Goal: Task Accomplishment & Management: Manage account settings

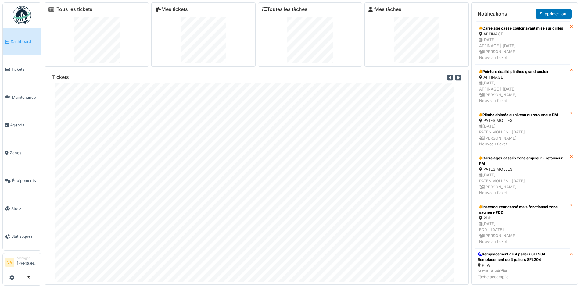
click at [20, 41] on span "Dashboard" at bounding box center [25, 42] width 28 height 6
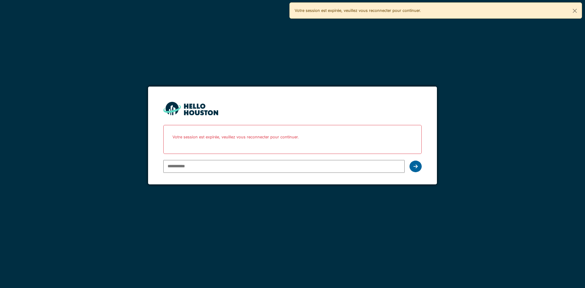
type input "**********"
click at [418, 170] on div at bounding box center [416, 167] width 12 height 12
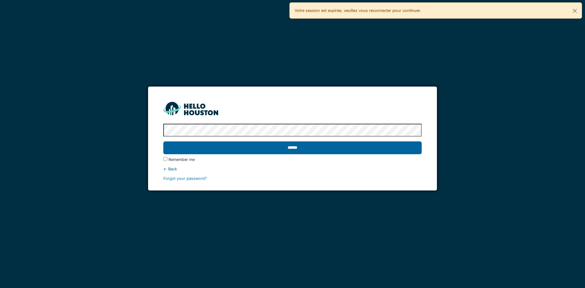
click at [312, 145] on input "******" at bounding box center [292, 147] width 258 height 13
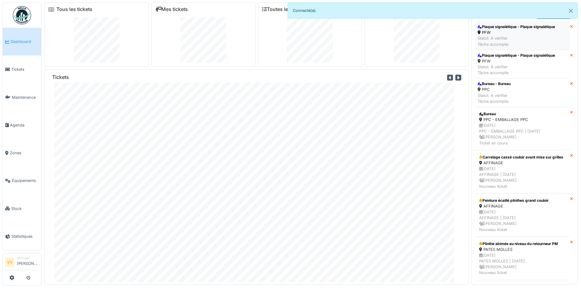
click at [521, 35] on div "Statut: À vérifier Tâche accomplie" at bounding box center [515, 41] width 77 height 12
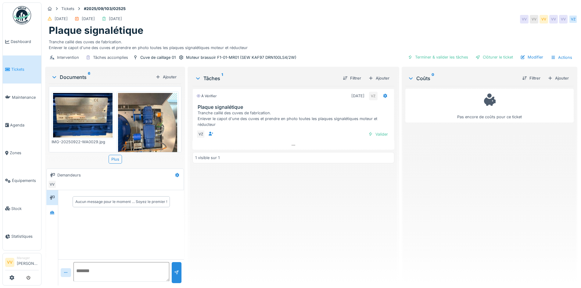
click at [88, 119] on img at bounding box center [82, 115] width 59 height 45
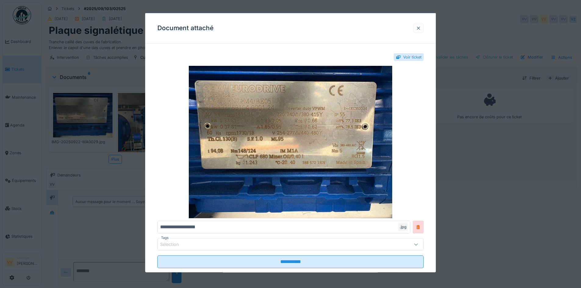
click at [417, 28] on div at bounding box center [418, 27] width 10 height 9
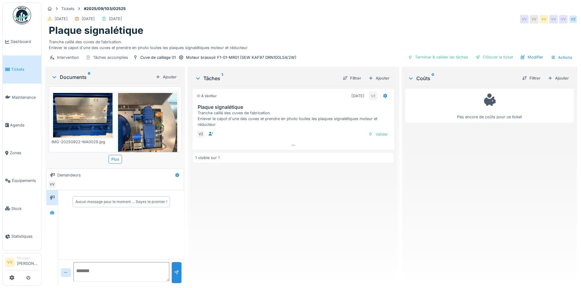
click at [148, 123] on img at bounding box center [147, 132] width 59 height 79
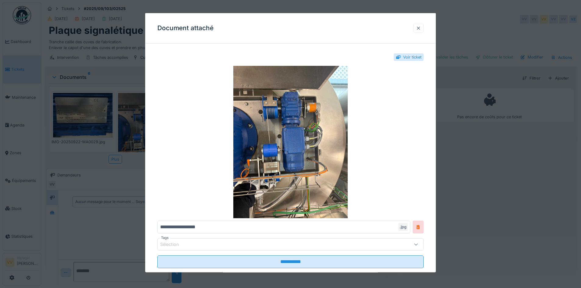
click at [418, 28] on div at bounding box center [418, 27] width 10 height 9
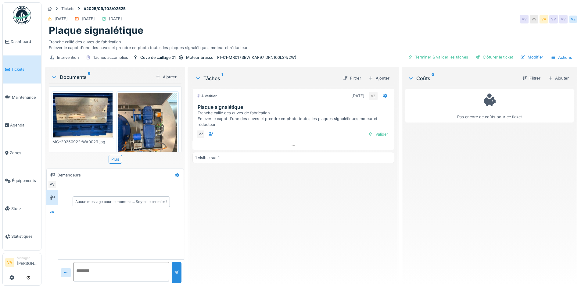
click at [136, 124] on img at bounding box center [147, 132] width 59 height 79
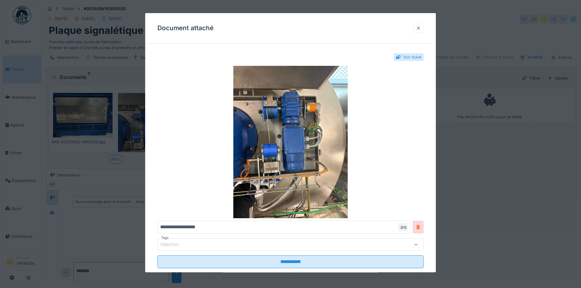
click at [421, 29] on div at bounding box center [418, 28] width 5 height 6
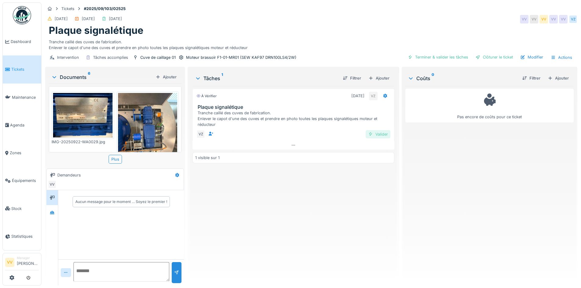
click at [373, 133] on div "Valider" at bounding box center [377, 134] width 25 height 8
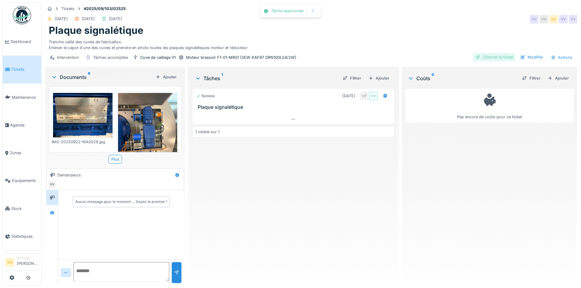
click at [489, 57] on div "Clôturer le ticket" at bounding box center [494, 57] width 42 height 8
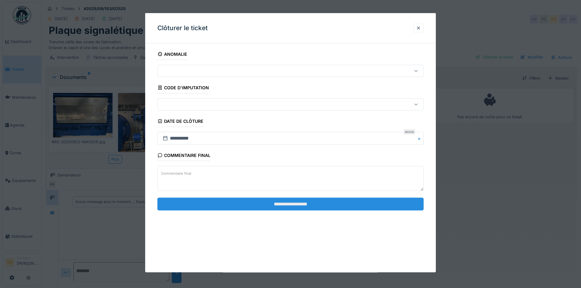
click at [326, 203] on input "**********" at bounding box center [290, 204] width 266 height 13
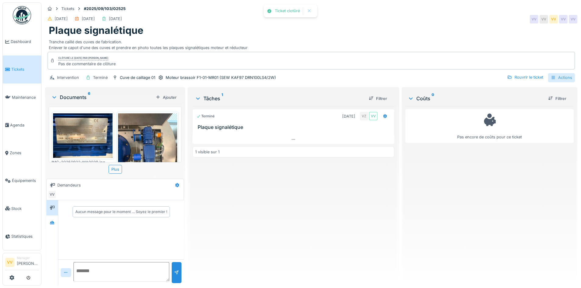
click at [564, 76] on div "Actions" at bounding box center [561, 77] width 27 height 9
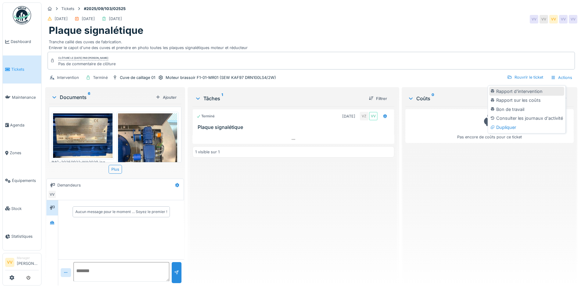
click at [532, 91] on div "Rapport d'intervention" at bounding box center [526, 91] width 75 height 9
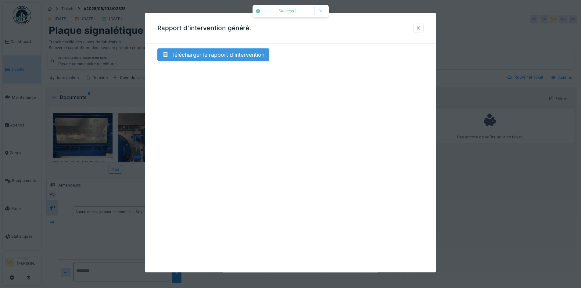
click at [200, 56] on div "Télécharger le rapport d'intervention" at bounding box center [213, 54] width 112 height 13
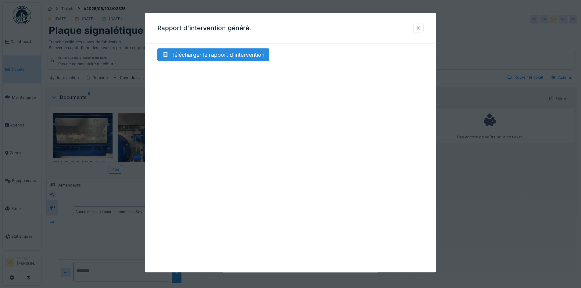
click at [468, 199] on div at bounding box center [290, 144] width 581 height 288
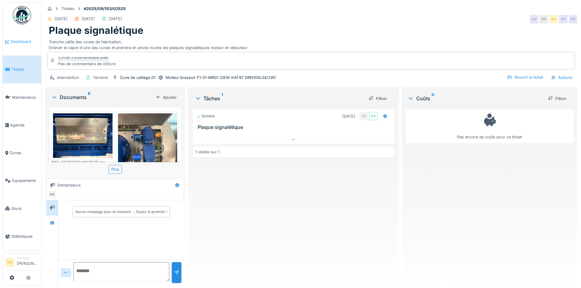
click at [13, 39] on span "Dashboard" at bounding box center [25, 42] width 28 height 6
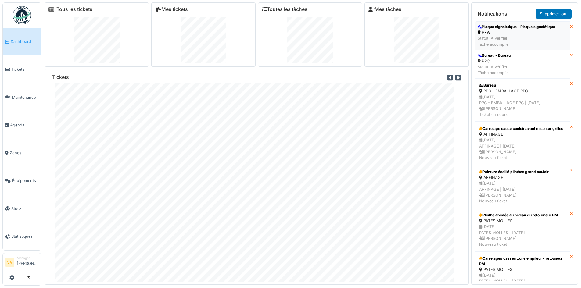
click at [506, 30] on div "PFW" at bounding box center [515, 33] width 77 height 6
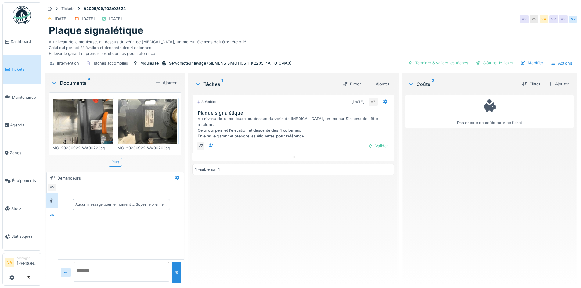
click at [74, 123] on img at bounding box center [82, 121] width 59 height 45
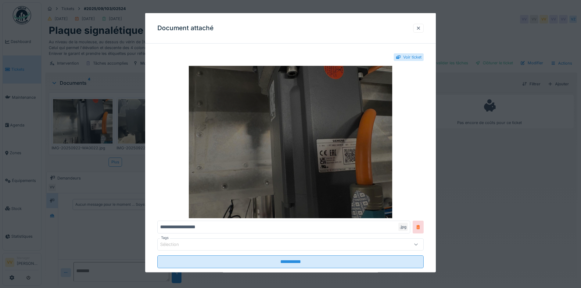
click at [341, 159] on img at bounding box center [290, 142] width 266 height 152
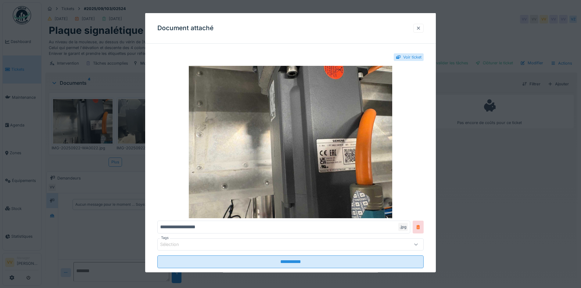
drag, startPoint x: 419, startPoint y: 27, endPoint x: 411, endPoint y: 28, distance: 8.3
click at [419, 27] on div at bounding box center [418, 28] width 5 height 6
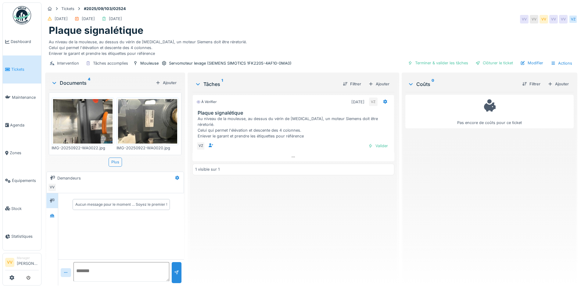
click at [146, 120] on img at bounding box center [147, 121] width 59 height 45
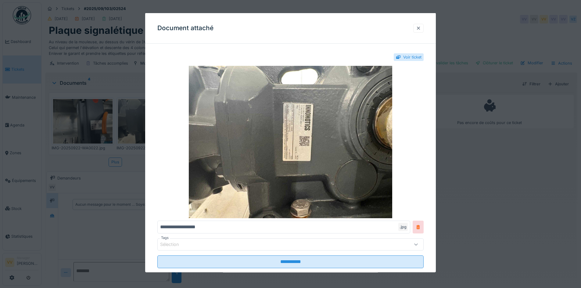
click at [419, 29] on div at bounding box center [418, 28] width 5 height 6
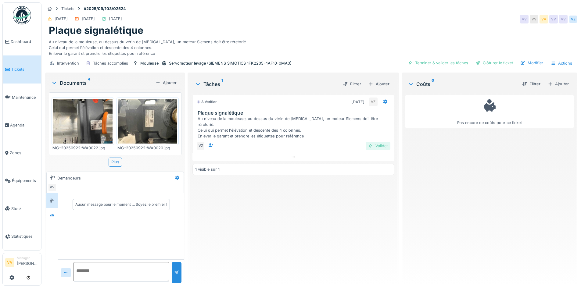
click at [376, 142] on div "Valider" at bounding box center [377, 146] width 25 height 8
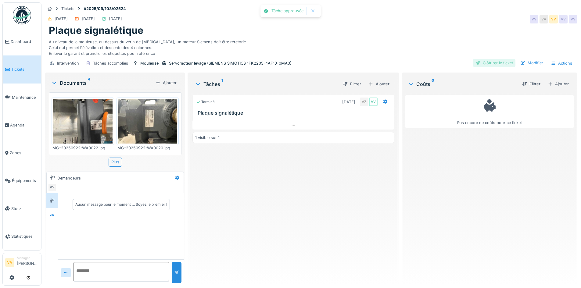
click at [490, 60] on div "Clôturer le ticket" at bounding box center [494, 63] width 42 height 8
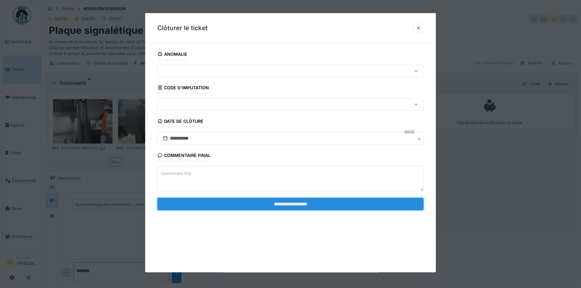
click at [290, 204] on input "**********" at bounding box center [290, 204] width 266 height 13
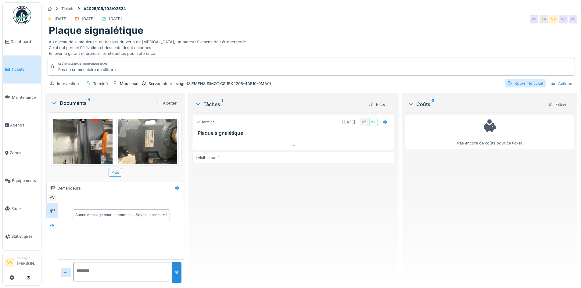
click at [516, 84] on div "Rouvrir le ticket" at bounding box center [524, 83] width 41 height 8
click at [556, 87] on div "Actions" at bounding box center [561, 83] width 27 height 9
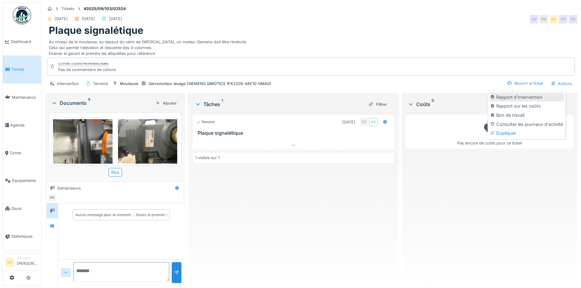
click at [509, 96] on div "Rapport d'intervention" at bounding box center [526, 97] width 75 height 9
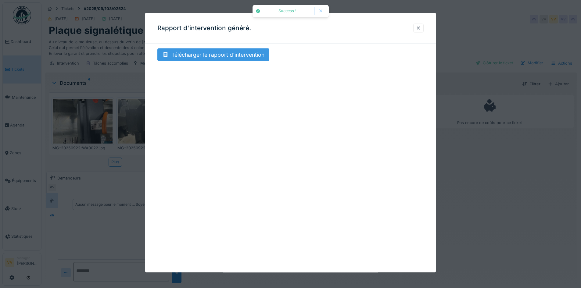
click at [215, 56] on div "Télécharger le rapport d'intervention" at bounding box center [213, 54] width 112 height 13
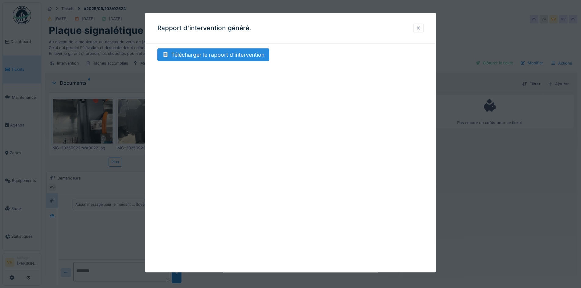
click at [417, 28] on div at bounding box center [418, 27] width 10 height 9
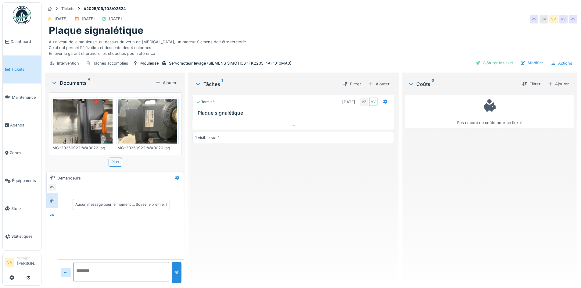
click at [351, 222] on div "Terminé 22/09/2025 VZ VV Plaque signalétique 1 visible sur 1" at bounding box center [292, 186] width 201 height 189
click at [13, 66] on span "Tickets" at bounding box center [24, 69] width 27 height 6
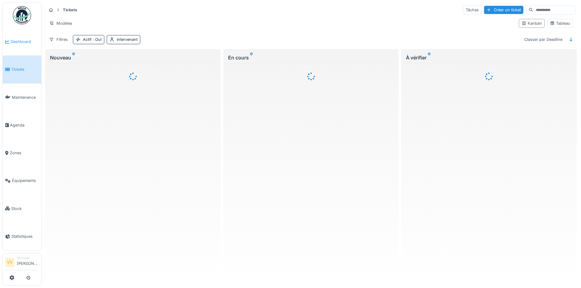
click at [21, 39] on span "Dashboard" at bounding box center [25, 42] width 28 height 6
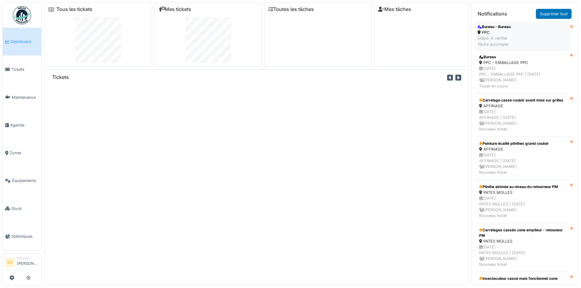
click at [494, 27] on div "Bureau - Bureau" at bounding box center [493, 26] width 33 height 5
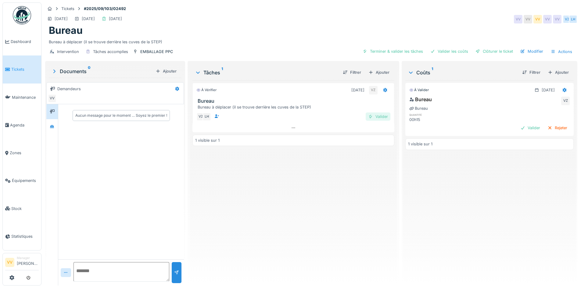
click at [375, 117] on div "Valider" at bounding box center [377, 116] width 25 height 8
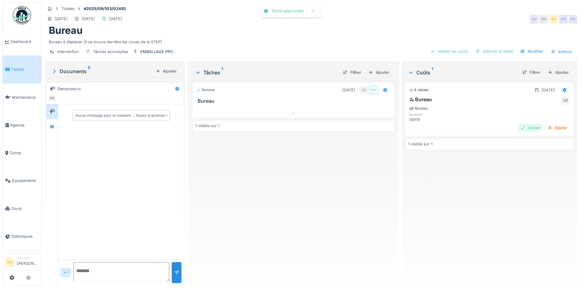
click at [518, 127] on div "Valider" at bounding box center [530, 128] width 25 height 8
click at [497, 52] on div "Clôturer le ticket" at bounding box center [494, 51] width 42 height 8
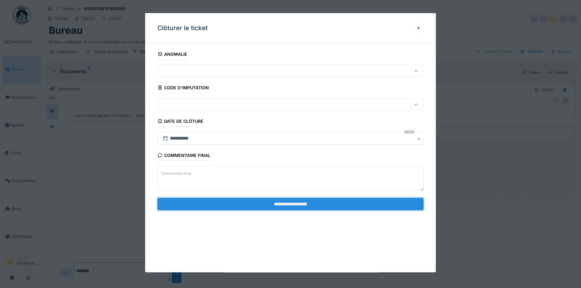
click at [294, 204] on input "**********" at bounding box center [290, 204] width 266 height 13
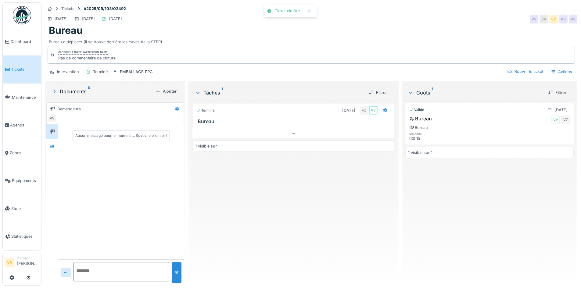
click at [292, 212] on div "Terminé 22/09/2025 VZ VV Bureau 1 visible sur 1" at bounding box center [292, 191] width 201 height 180
click at [22, 38] on link "Dashboard" at bounding box center [22, 42] width 38 height 28
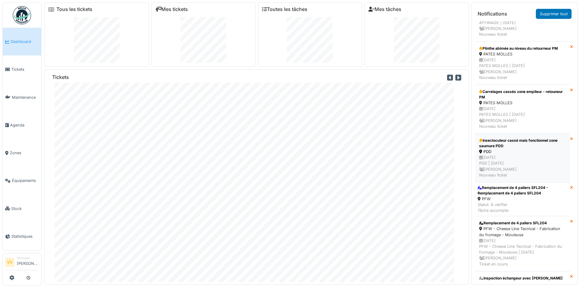
scroll to position [122, 0]
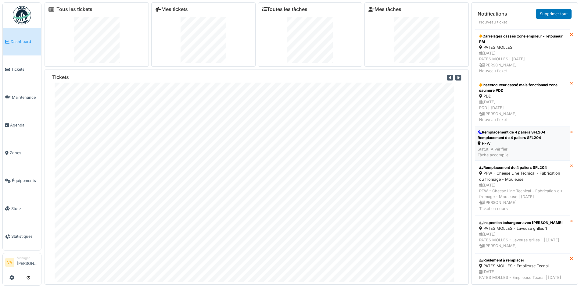
click at [523, 141] on div "Remplacement de 4 paliers SFL204 - Remplacement de 4 paliers SFL204" at bounding box center [522, 135] width 90 height 11
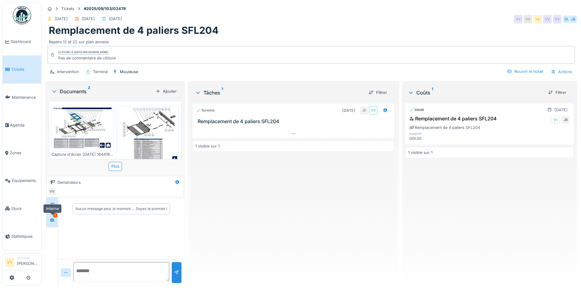
click at [52, 217] on div at bounding box center [52, 220] width 5 height 6
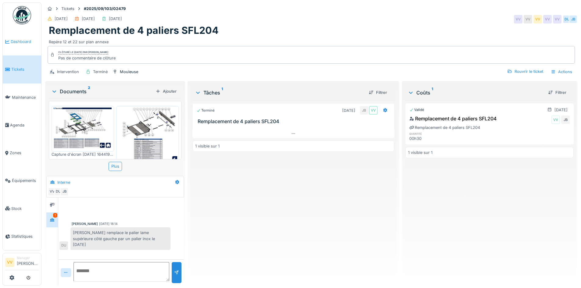
click at [25, 46] on link "Dashboard" at bounding box center [22, 42] width 38 height 28
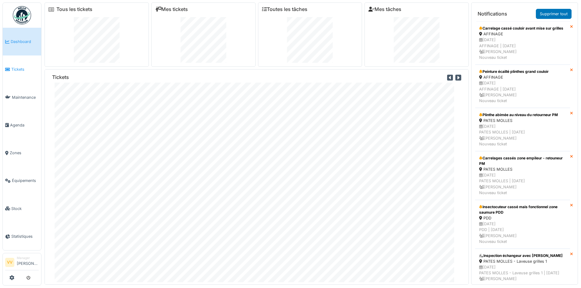
click at [19, 71] on span "Tickets" at bounding box center [24, 69] width 27 height 6
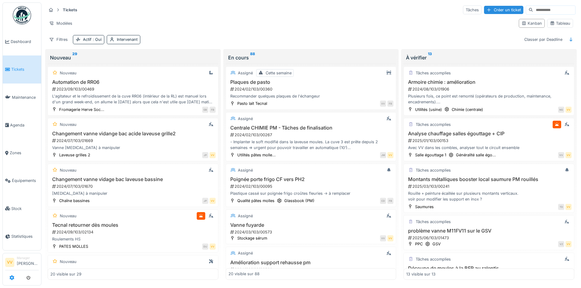
click at [11, 276] on icon at bounding box center [11, 277] width 5 height 5
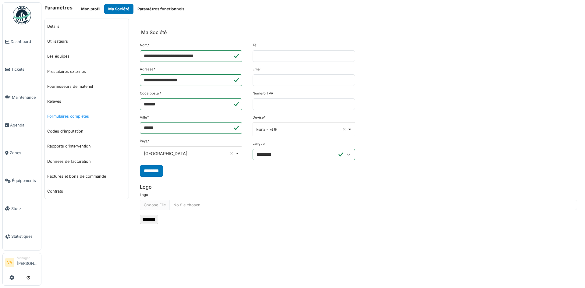
click at [72, 115] on link "Formulaires complétés" at bounding box center [87, 116] width 84 height 15
select select "***"
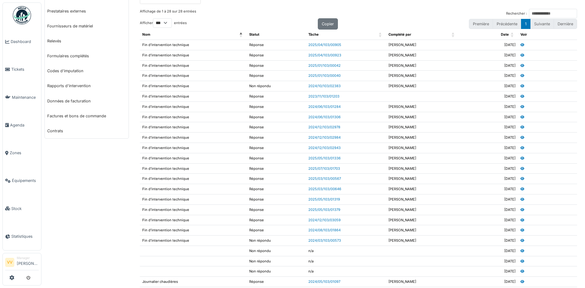
scroll to position [121, 0]
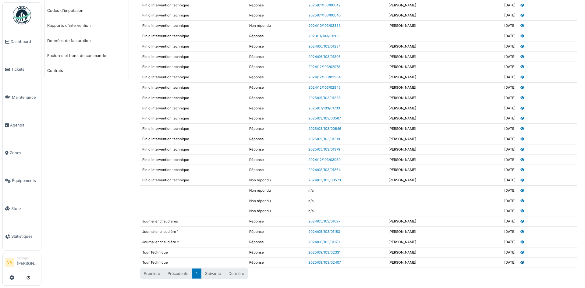
click at [521, 263] on icon at bounding box center [523, 262] width 4 height 3
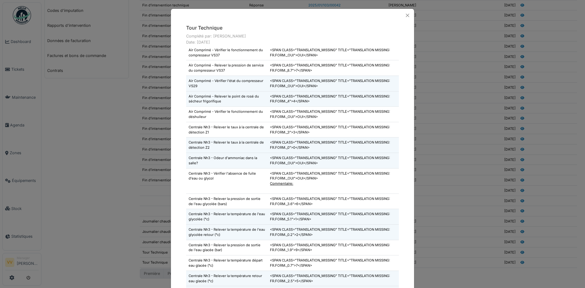
click at [83, 216] on div "Tour Technique Complété par: Vincent Vaessen Date: 12/09/2025 Air Comprimé - Vé…" at bounding box center [292, 144] width 585 height 288
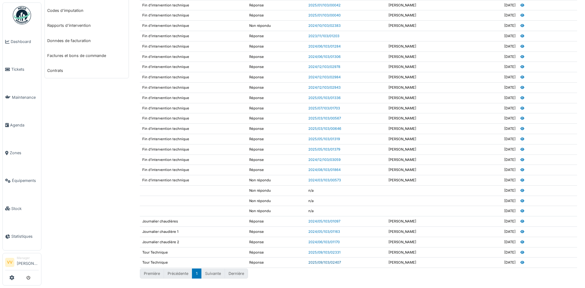
click at [325, 262] on link "2025/09/103/02407" at bounding box center [324, 262] width 33 height 4
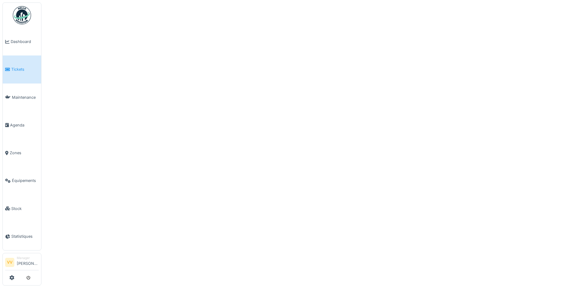
select select "***"
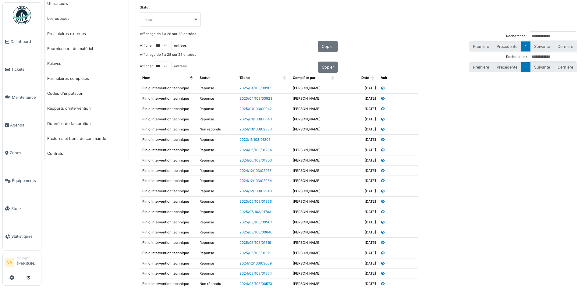
scroll to position [152, 0]
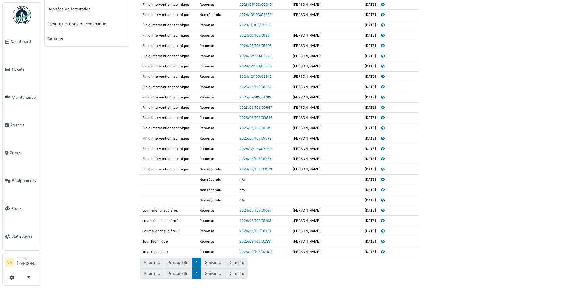
click at [381, 251] on icon at bounding box center [383, 251] width 4 height 3
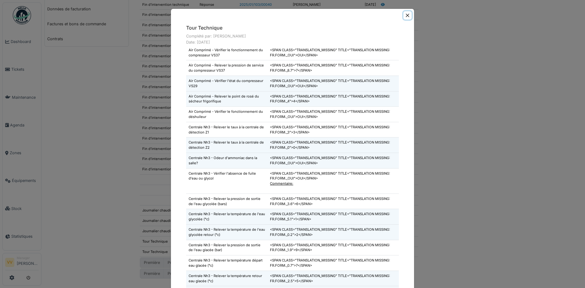
click at [404, 17] on button "Close" at bounding box center [408, 15] width 8 height 8
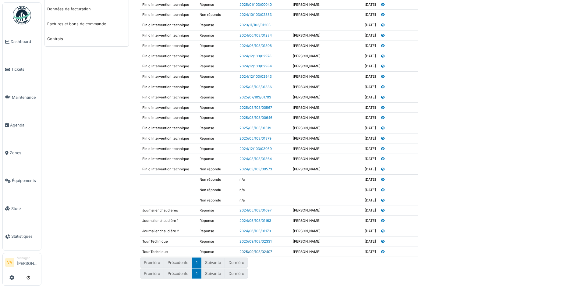
click at [264, 252] on link "2025/09/103/02407" at bounding box center [256, 252] width 33 height 4
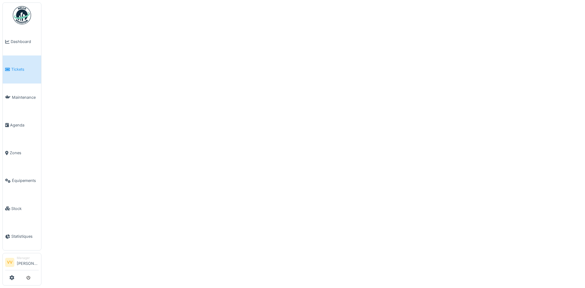
select select "***"
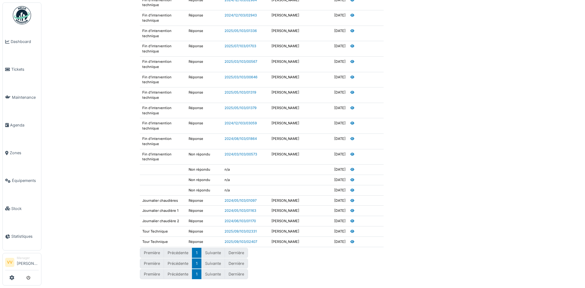
scroll to position [286, 0]
click at [351, 240] on icon at bounding box center [353, 241] width 4 height 3
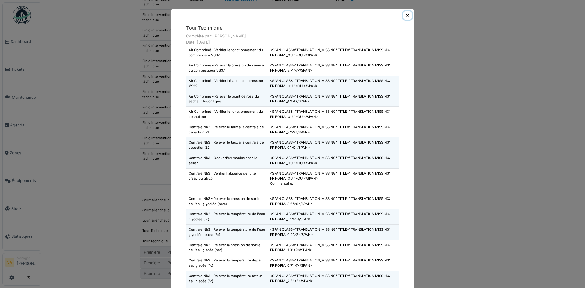
click at [404, 13] on button "Close" at bounding box center [408, 15] width 8 height 8
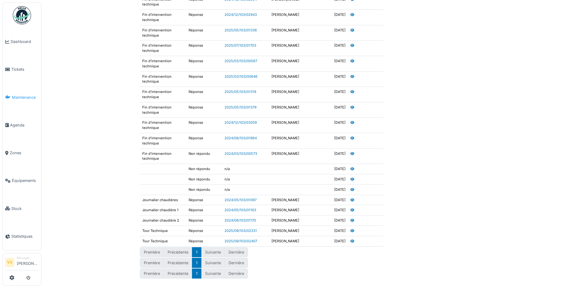
click at [24, 100] on link "Maintenance" at bounding box center [22, 98] width 38 height 28
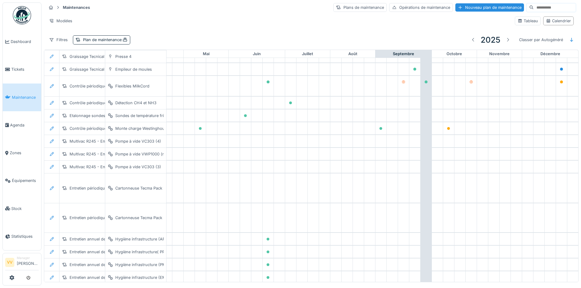
scroll to position [427, 204]
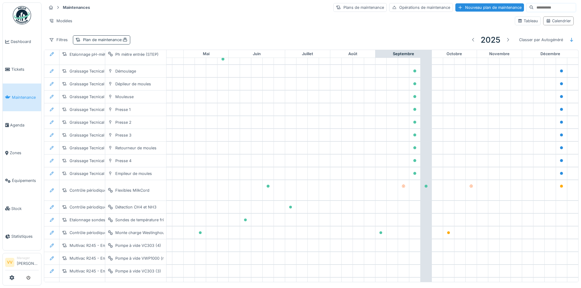
click at [113, 39] on div "Plan de maintenance :" at bounding box center [105, 40] width 45 height 6
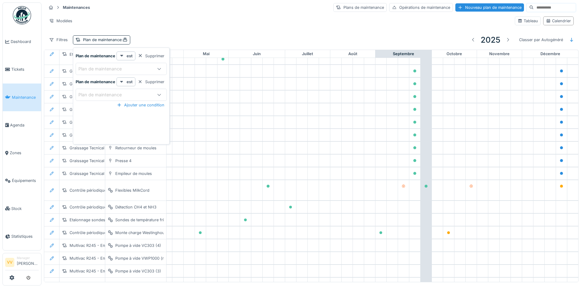
click at [141, 68] on div "Plan de maintenance" at bounding box center [114, 69] width 72 height 7
type maintenance_I4OTk "**********"
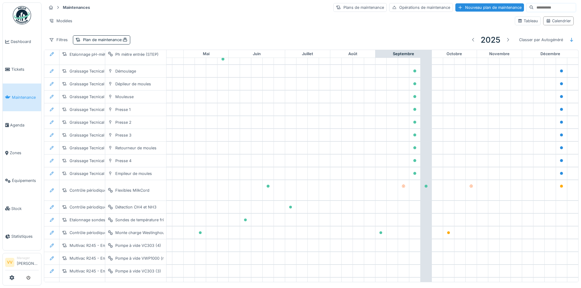
click at [196, 18] on div "Modèles" at bounding box center [277, 20] width 463 height 9
click at [465, 9] on div "Nouveau plan de maintenance" at bounding box center [489, 7] width 69 height 8
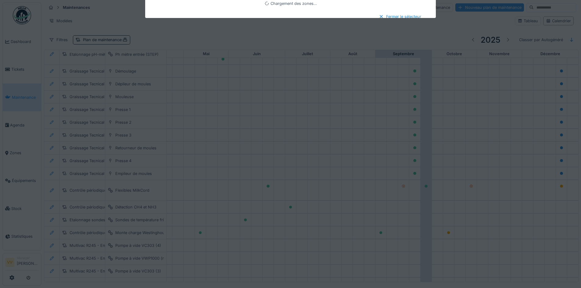
type input "***"
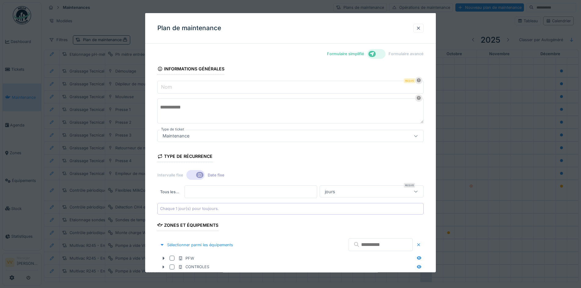
click at [198, 86] on input "Nom" at bounding box center [290, 87] width 266 height 13
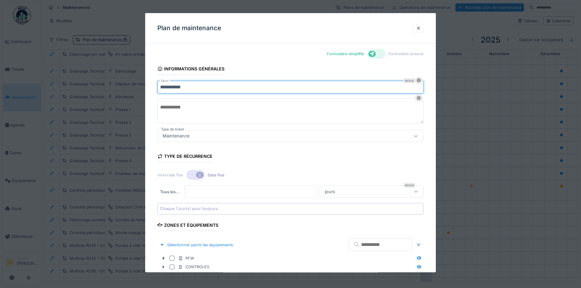
type input "**********"
click at [316, 110] on textarea at bounding box center [290, 110] width 266 height 25
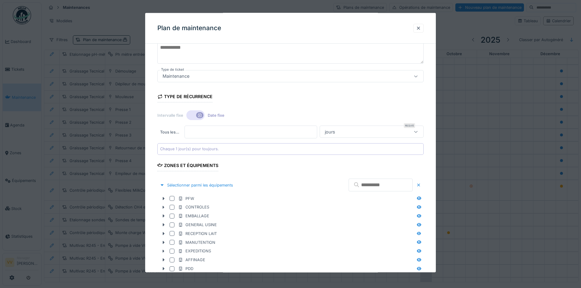
scroll to position [61, 0]
click at [386, 126] on div "jours" at bounding box center [371, 130] width 104 height 12
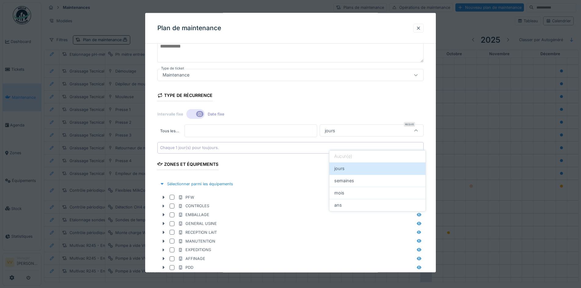
scroll to position [49, 0]
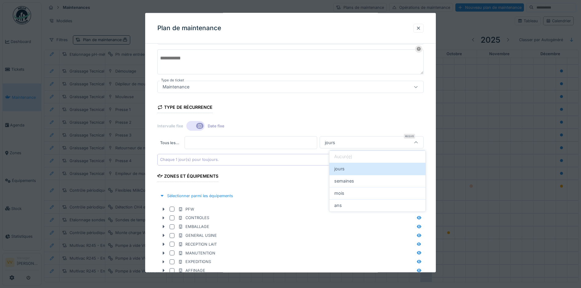
click at [359, 206] on div "ans" at bounding box center [377, 205] width 86 height 7
type input "******"
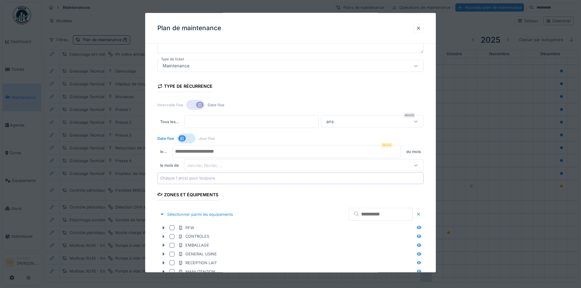
scroll to position [80, 0]
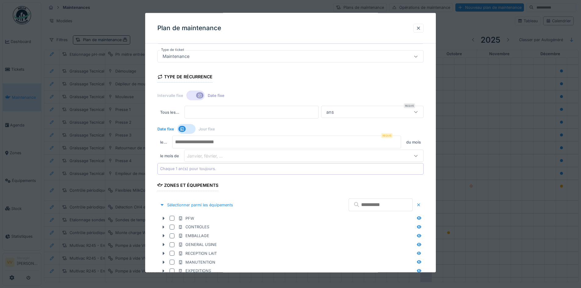
click at [359, 156] on div "Janvier, février, ..." at bounding box center [289, 155] width 205 height 7
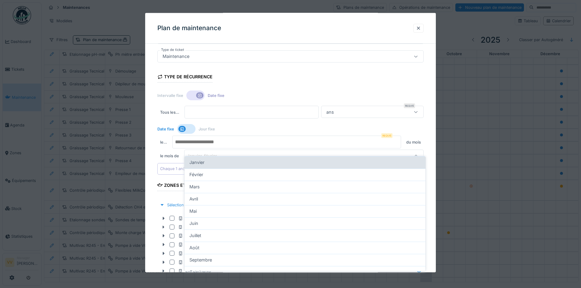
scroll to position [93, 0]
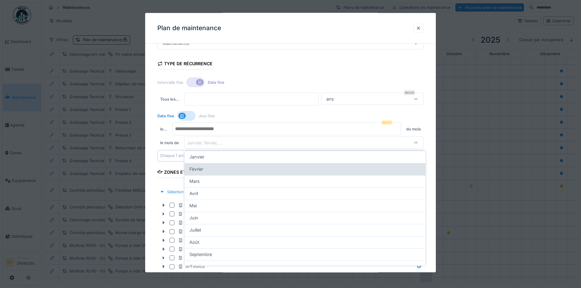
click at [246, 172] on div "Février" at bounding box center [304, 169] width 231 height 7
type input "*"
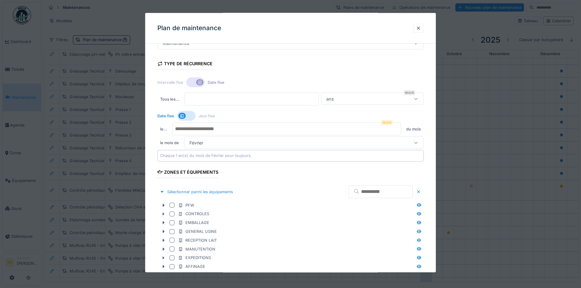
click at [431, 117] on div "**********" at bounding box center [290, 167] width 290 height 423
click at [191, 117] on div at bounding box center [186, 116] width 18 height 10
click at [183, 130] on div "Premier, deuxième, ..." at bounding box center [201, 129] width 52 height 7
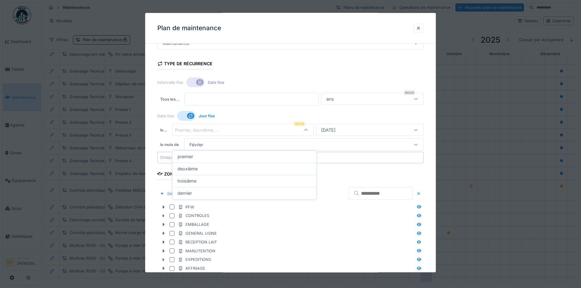
scroll to position [80, 0]
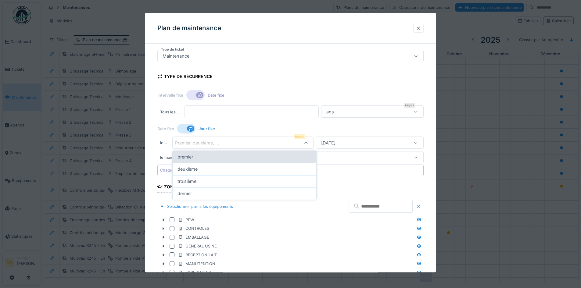
click at [187, 158] on span "premier" at bounding box center [185, 157] width 16 height 7
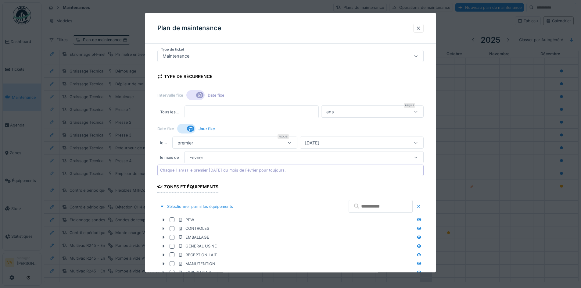
click at [216, 144] on div "premier" at bounding box center [226, 142] width 103 height 7
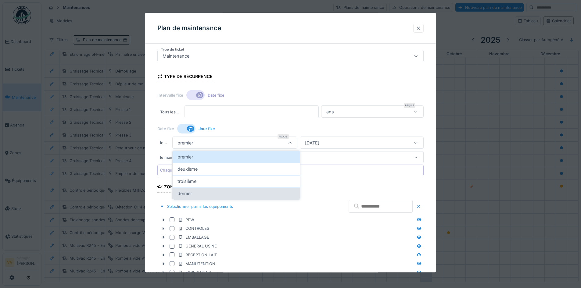
click at [205, 195] on div "dernier" at bounding box center [235, 193] width 117 height 7
type input "**"
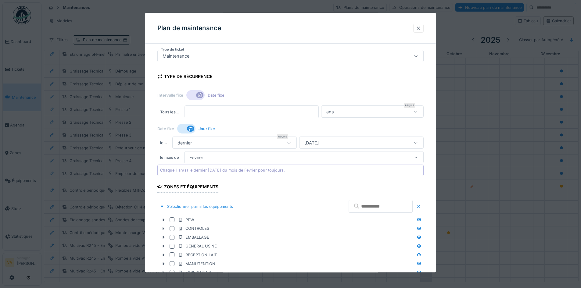
click at [316, 126] on div "Date fixe Jour fixe" at bounding box center [290, 128] width 266 height 11
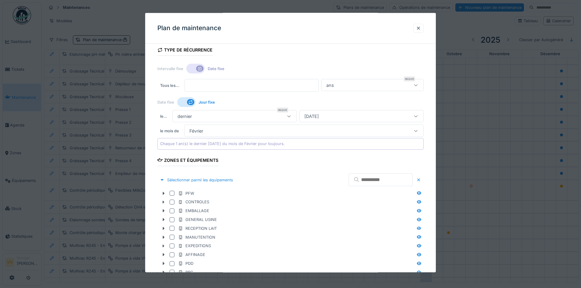
scroll to position [171, 0]
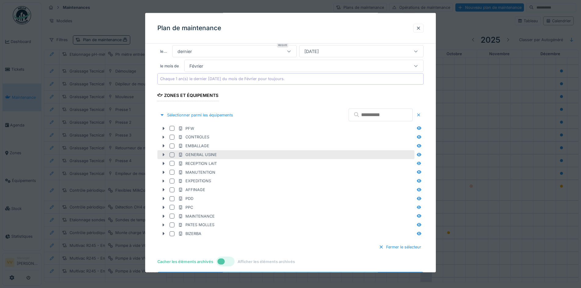
click at [162, 155] on icon at bounding box center [163, 155] width 5 height 4
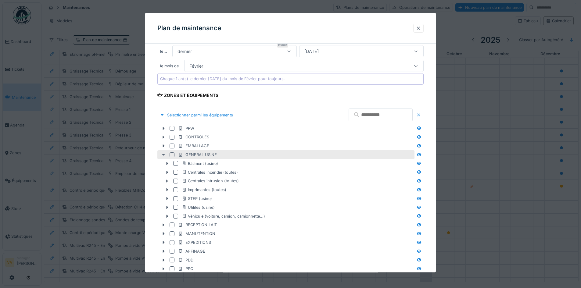
click at [163, 153] on icon at bounding box center [163, 155] width 5 height 4
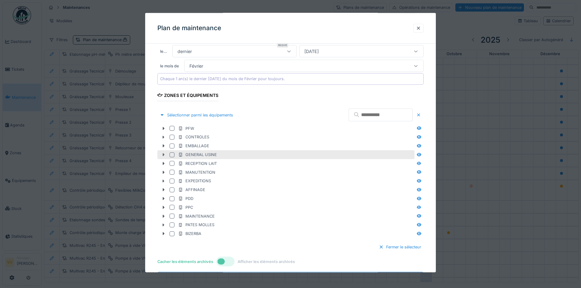
click at [163, 153] on icon at bounding box center [163, 155] width 5 height 4
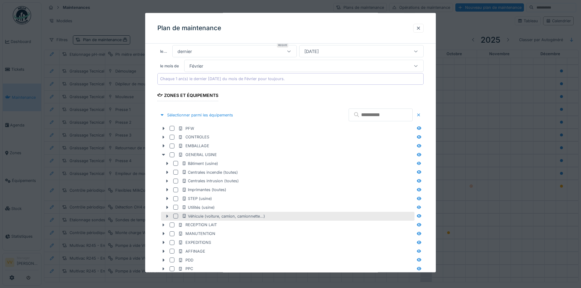
click at [166, 217] on icon at bounding box center [167, 216] width 5 height 4
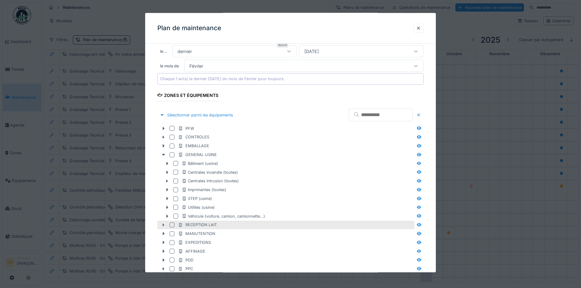
click at [163, 227] on div at bounding box center [164, 225] width 10 height 6
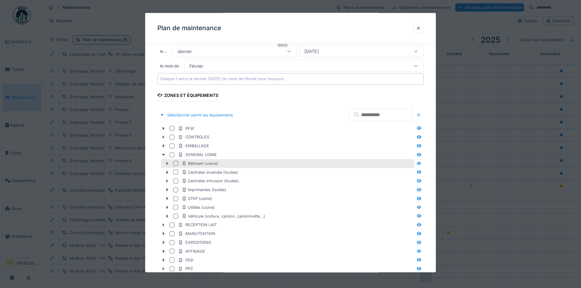
click at [168, 164] on icon at bounding box center [167, 164] width 5 height 4
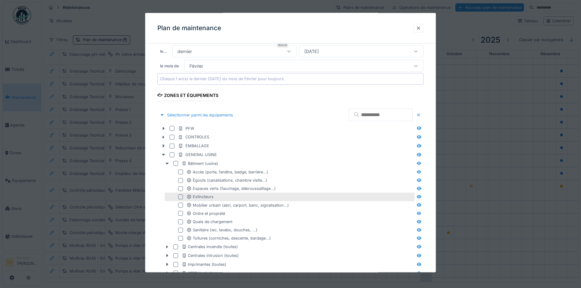
click at [182, 196] on div at bounding box center [180, 196] width 5 height 5
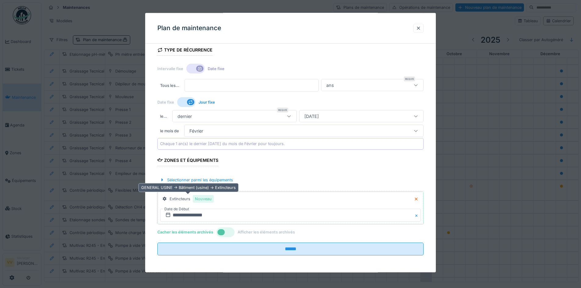
scroll to position [106, 0]
click at [180, 216] on input "**********" at bounding box center [290, 214] width 261 height 13
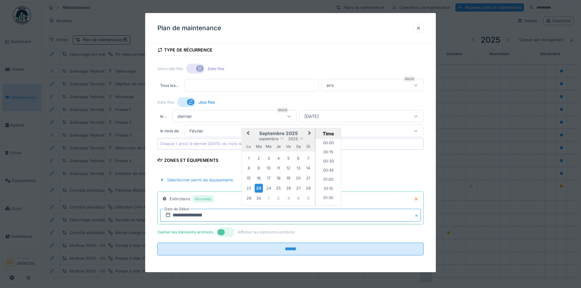
scroll to position [291, 0]
click at [248, 134] on span "Previous Month" at bounding box center [248, 133] width 0 height 7
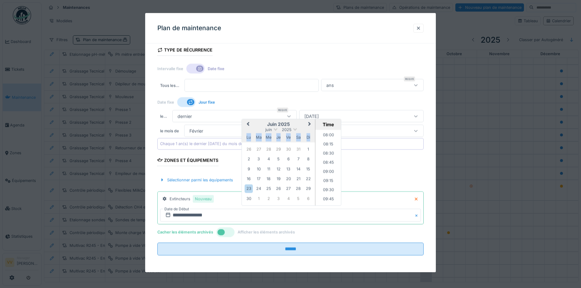
click at [250, 134] on div "lu" at bounding box center [248, 137] width 8 height 8
click at [248, 124] on span "Previous Month" at bounding box center [248, 123] width 0 height 7
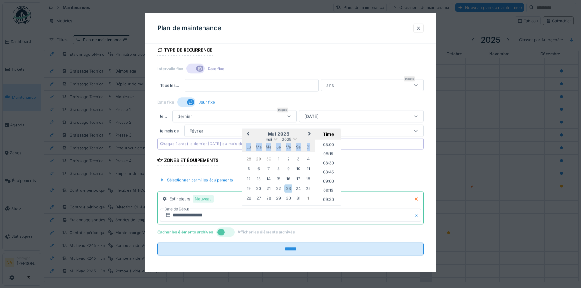
click at [248, 132] on span "Previous Month" at bounding box center [248, 133] width 0 height 7
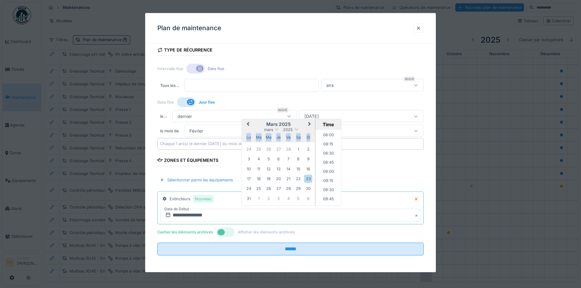
click at [245, 123] on button "Previous Month" at bounding box center [247, 124] width 10 height 10
click at [247, 199] on div "24" at bounding box center [248, 198] width 8 height 8
click at [247, 200] on div "24" at bounding box center [248, 198] width 8 height 8
click at [420, 176] on div "Sélectionner parmi les équipements" at bounding box center [290, 180] width 266 height 18
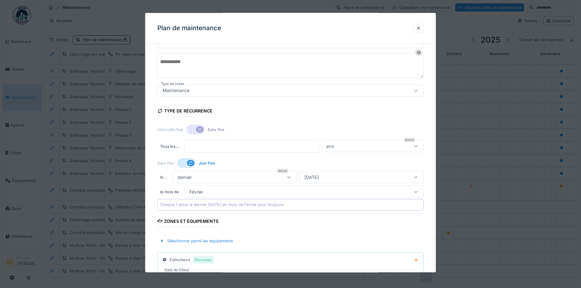
scroll to position [0, 0]
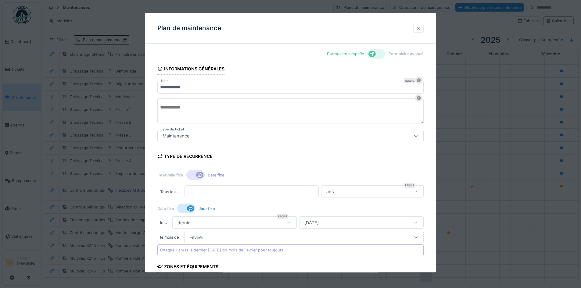
click at [210, 111] on textarea at bounding box center [290, 110] width 266 height 25
click at [185, 109] on textarea "********" at bounding box center [291, 110] width 268 height 25
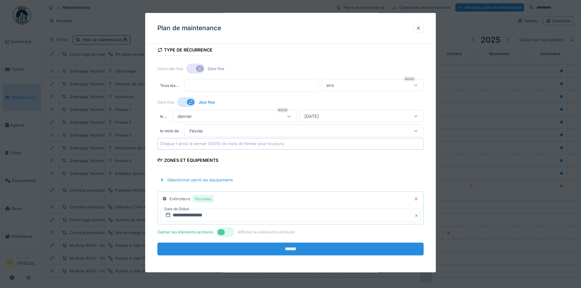
type textarea "**********"
click at [291, 248] on input "******" at bounding box center [290, 248] width 266 height 13
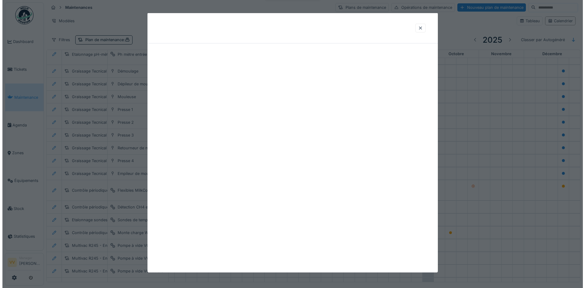
scroll to position [0, 0]
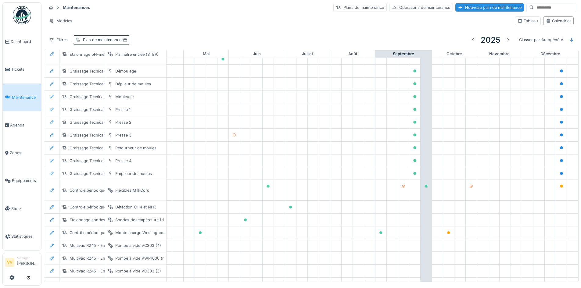
click at [104, 39] on div "Plan de maintenance :" at bounding box center [105, 40] width 45 height 6
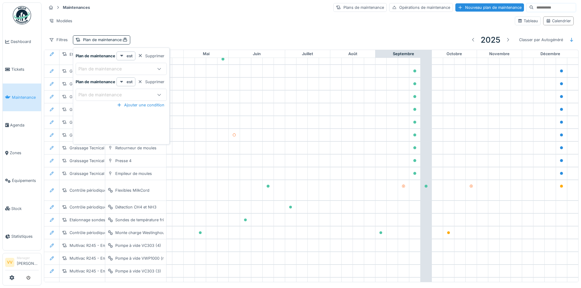
click at [100, 69] on div "Plan de maintenance" at bounding box center [104, 69] width 52 height 7
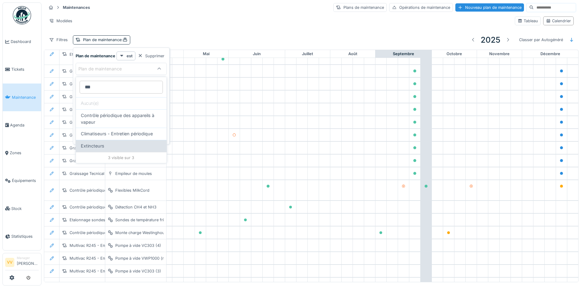
type maintenance_cyNDA "***"
click at [112, 145] on div "Extincteurs" at bounding box center [121, 146] width 81 height 7
type input "*****"
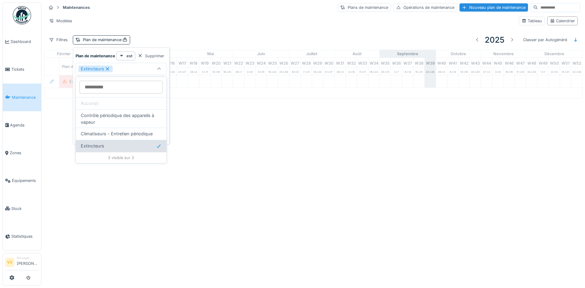
scroll to position [0, 200]
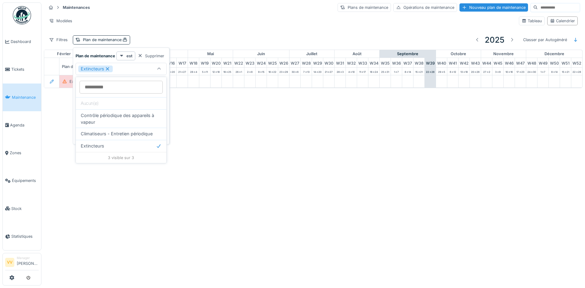
click at [258, 190] on div "Annuler Maintenances Plans de maintenance Opérations de maintenance Nouveau pla…" at bounding box center [292, 144] width 585 height 288
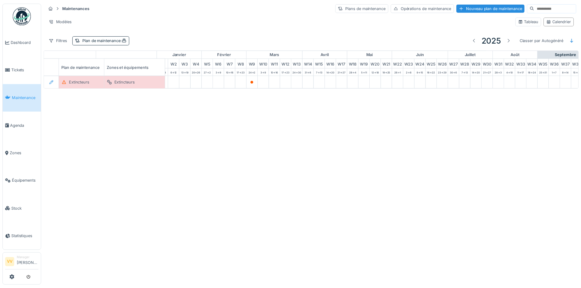
scroll to position [0, 0]
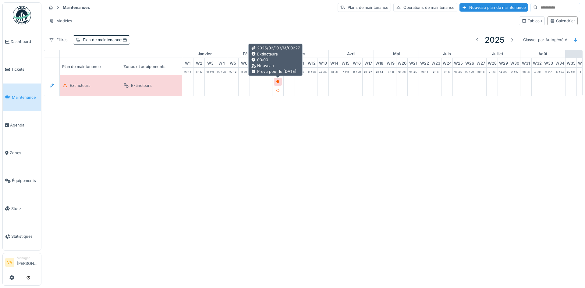
click at [278, 80] on icon at bounding box center [277, 81] width 3 height 3
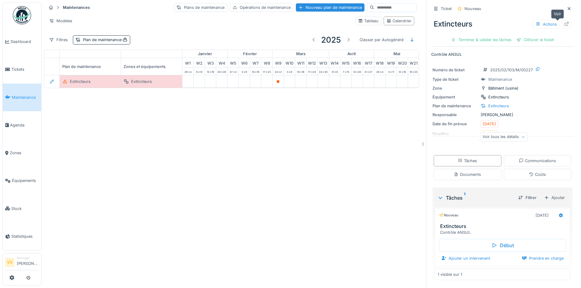
click at [564, 21] on div at bounding box center [566, 24] width 5 height 6
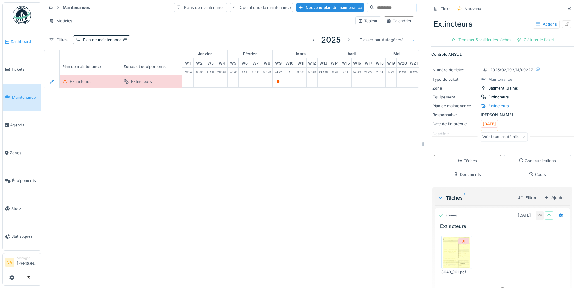
click at [14, 40] on span "Dashboard" at bounding box center [25, 42] width 28 height 6
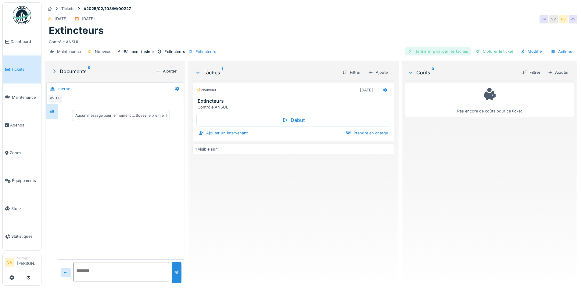
click at [449, 50] on div "Terminer & valider les tâches" at bounding box center [437, 51] width 65 height 8
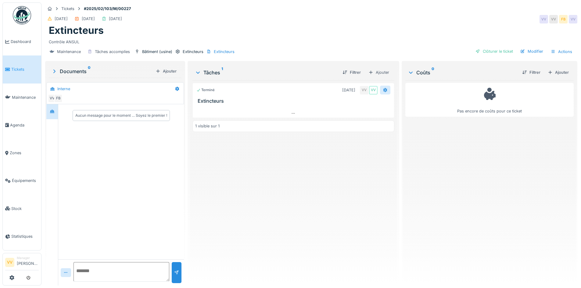
click at [384, 88] on icon at bounding box center [385, 90] width 5 height 4
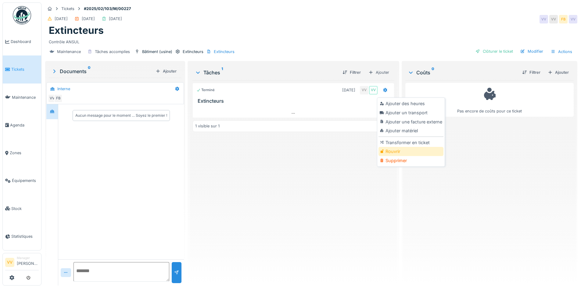
click at [391, 151] on div "Rouvrir" at bounding box center [410, 151] width 65 height 9
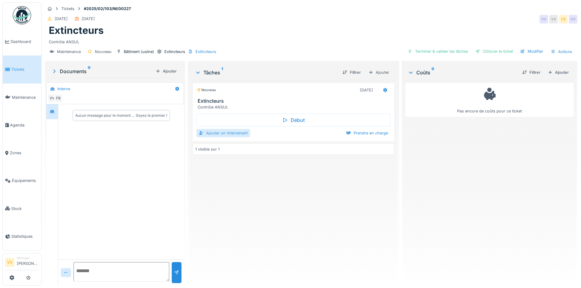
click at [222, 132] on div "Ajouter un intervenant" at bounding box center [223, 133] width 54 height 8
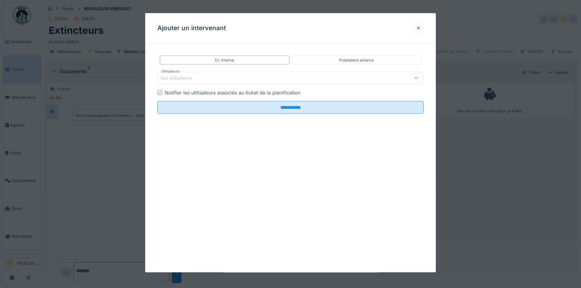
click at [233, 73] on div "Vos utilisateurs" at bounding box center [290, 78] width 266 height 12
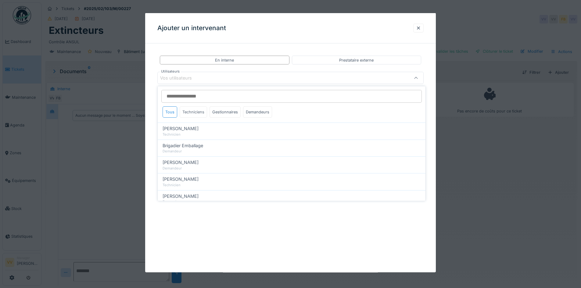
click at [192, 114] on div "Techniciens" at bounding box center [193, 111] width 27 height 11
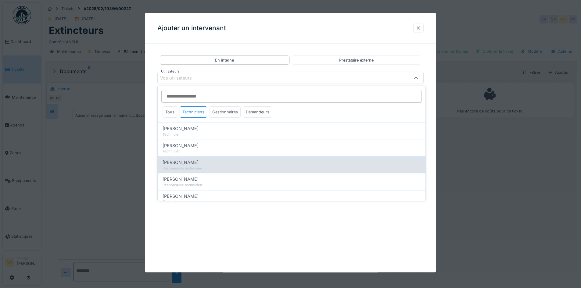
click at [196, 167] on div "Responsable technicien" at bounding box center [291, 168] width 258 height 5
type input "****"
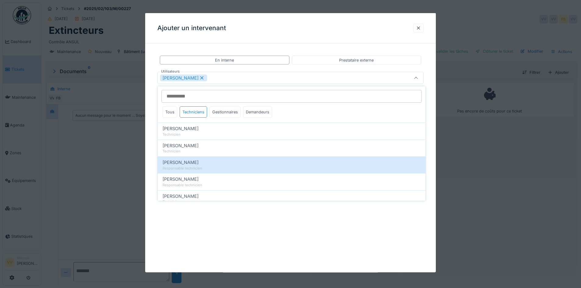
click at [241, 232] on div "**********" at bounding box center [290, 142] width 290 height 259
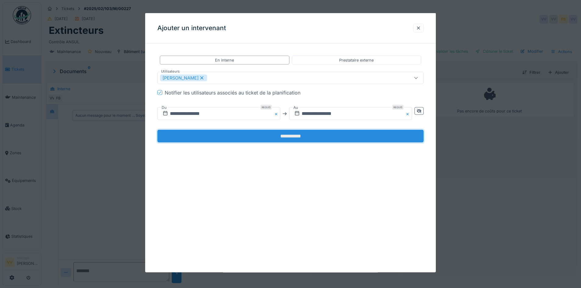
click at [276, 135] on input "**********" at bounding box center [290, 136] width 266 height 13
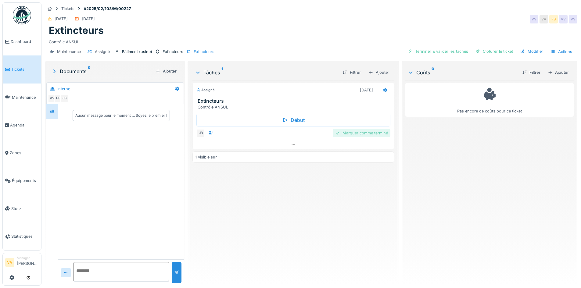
click at [369, 133] on div "Marquer comme terminé" at bounding box center [362, 133] width 58 height 8
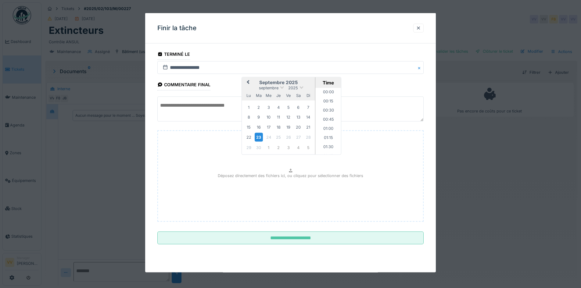
scroll to position [291, 0]
click at [248, 82] on span "Previous Month" at bounding box center [248, 82] width 0 height 7
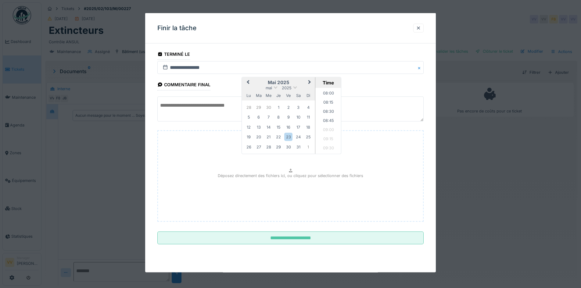
click at [248, 82] on span "Previous Month" at bounding box center [248, 82] width 0 height 7
click at [260, 146] on div "25" at bounding box center [259, 147] width 8 height 8
click at [262, 145] on div "25" at bounding box center [259, 147] width 8 height 8
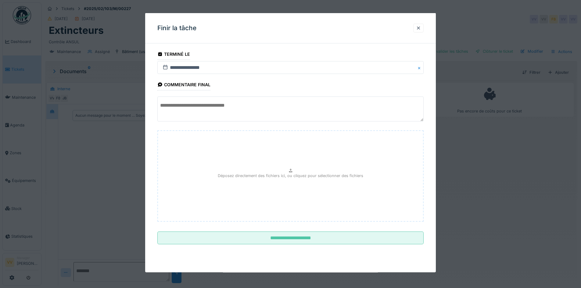
click at [423, 88] on fieldset "**********" at bounding box center [290, 148] width 266 height 201
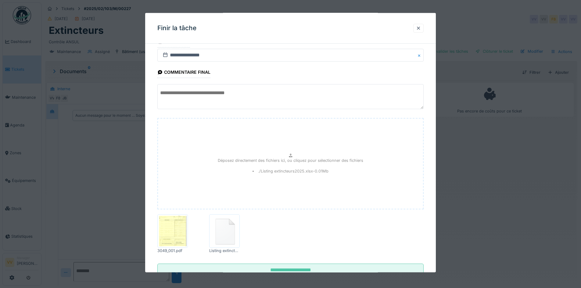
scroll to position [34, 0]
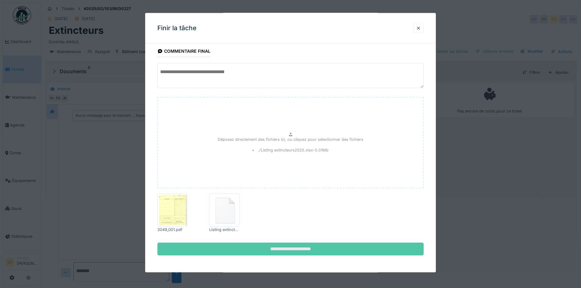
click at [285, 249] on input "**********" at bounding box center [290, 248] width 266 height 13
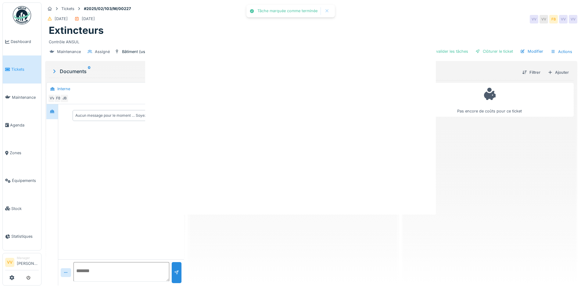
scroll to position [0, 0]
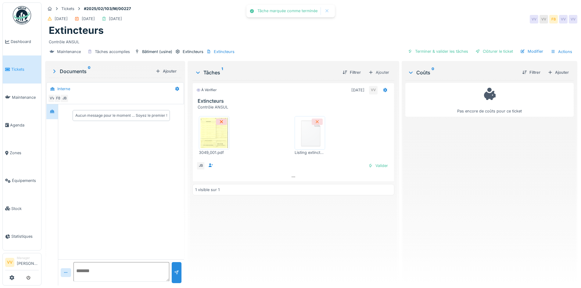
click at [315, 122] on icon at bounding box center [317, 122] width 5 height 4
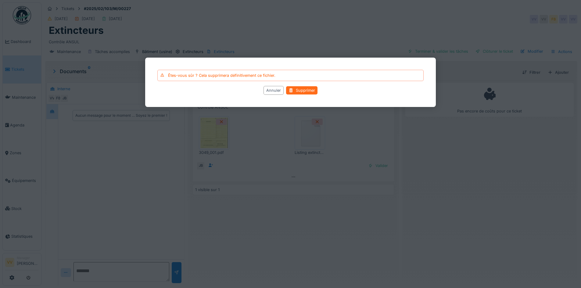
click at [299, 88] on div "Supprimer" at bounding box center [301, 90] width 31 height 8
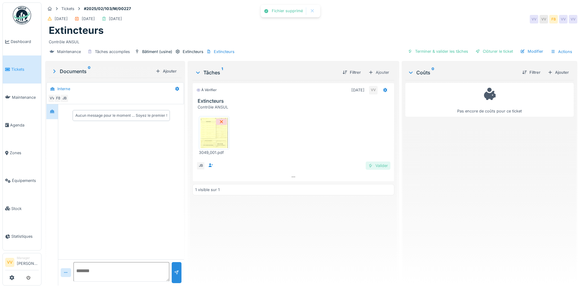
click at [378, 167] on div "Valider" at bounding box center [377, 166] width 25 height 8
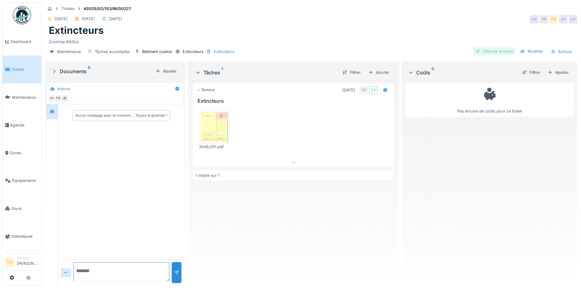
click at [499, 51] on div "Clôturer le ticket" at bounding box center [494, 51] width 42 height 8
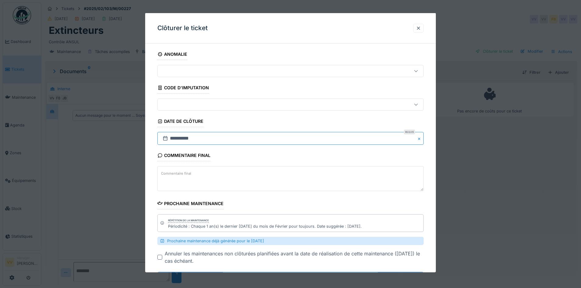
click at [217, 139] on input "**********" at bounding box center [290, 138] width 266 height 13
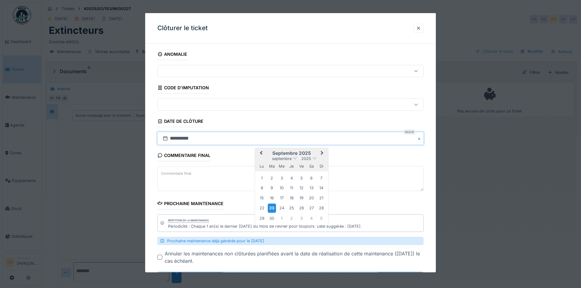
click at [260, 151] on button "Previous Month" at bounding box center [260, 154] width 10 height 10
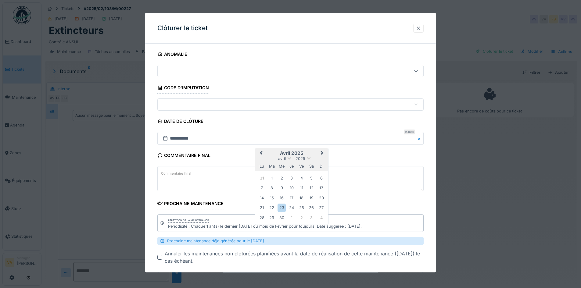
click at [260, 151] on button "Previous Month" at bounding box center [260, 154] width 10 height 10
click at [274, 221] on div "25" at bounding box center [272, 217] width 8 height 8
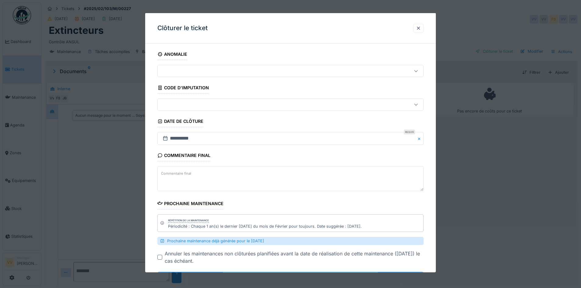
click at [381, 206] on fieldset "**********" at bounding box center [290, 168] width 266 height 241
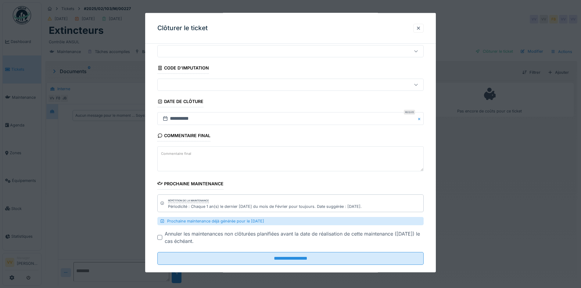
scroll to position [29, 0]
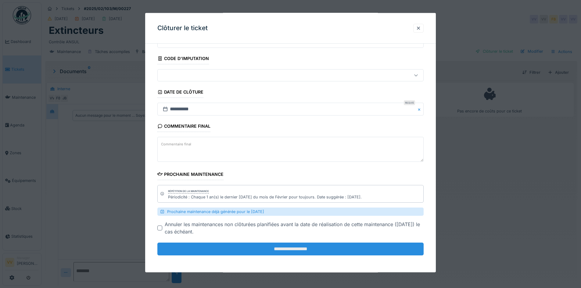
click at [309, 249] on input "**********" at bounding box center [290, 249] width 266 height 13
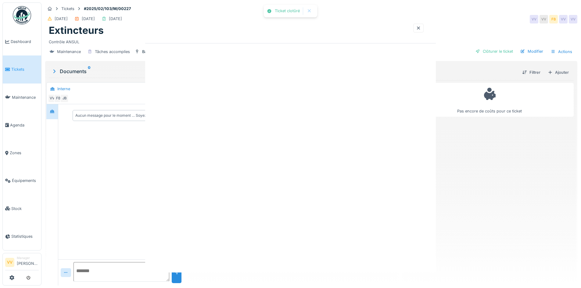
scroll to position [0, 0]
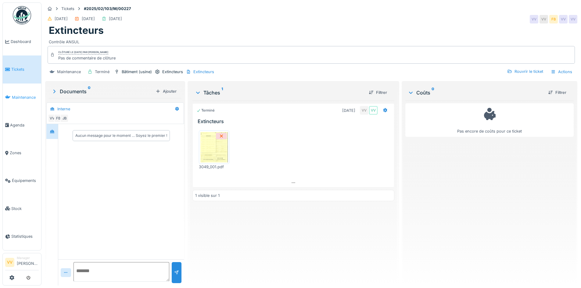
click at [15, 96] on span "Maintenance" at bounding box center [25, 97] width 27 height 6
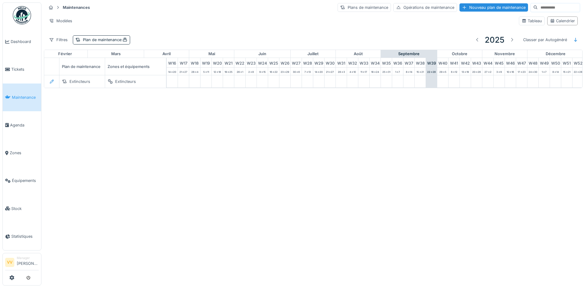
scroll to position [0, 200]
click at [510, 39] on div at bounding box center [512, 40] width 5 height 6
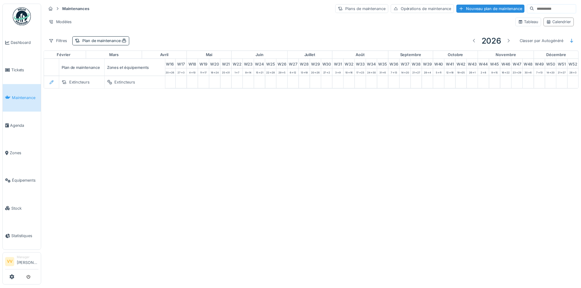
scroll to position [0, 0]
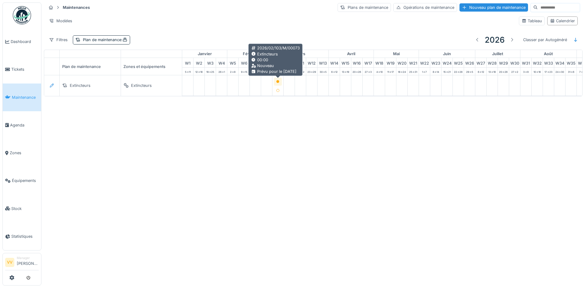
click at [278, 81] on icon at bounding box center [277, 81] width 3 height 3
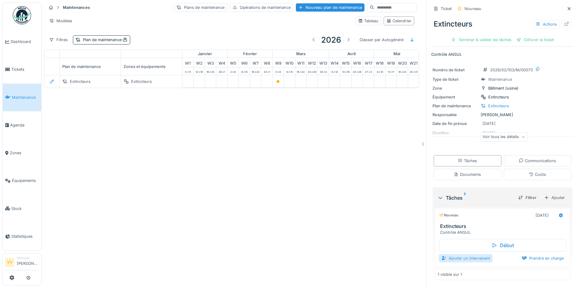
click at [475, 260] on div "Ajouter un intervenant" at bounding box center [466, 258] width 54 height 8
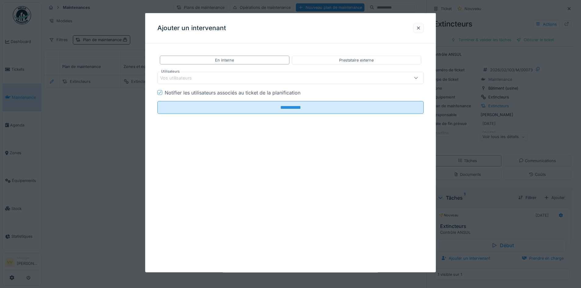
click at [212, 77] on div "Vos utilisateurs" at bounding box center [275, 78] width 230 height 7
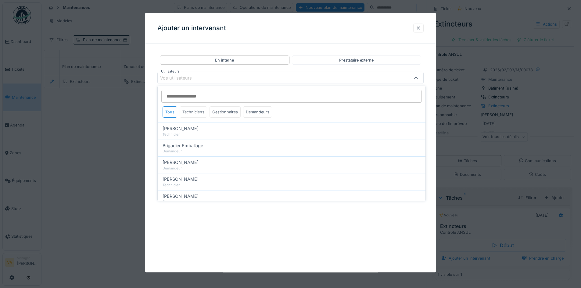
click at [192, 111] on div "Techniciens" at bounding box center [193, 111] width 27 height 11
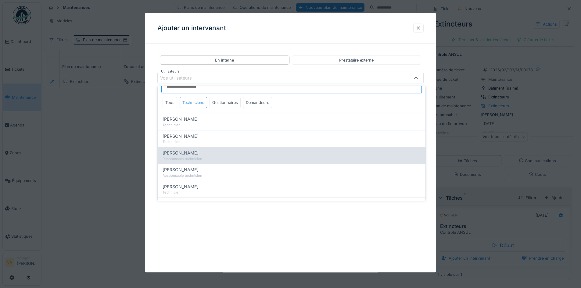
scroll to position [17, 0]
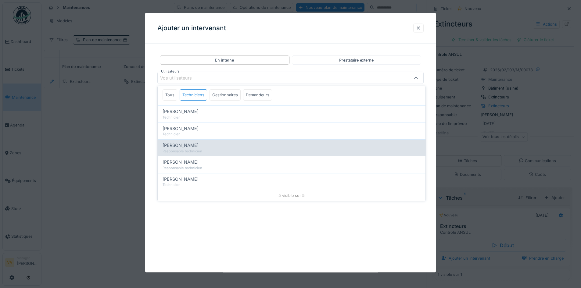
click at [218, 149] on div "Responsable technicien" at bounding box center [291, 151] width 258 height 5
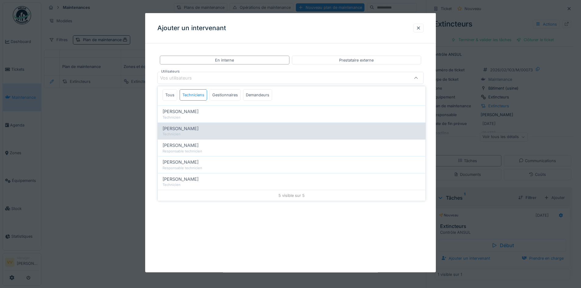
scroll to position [0, 0]
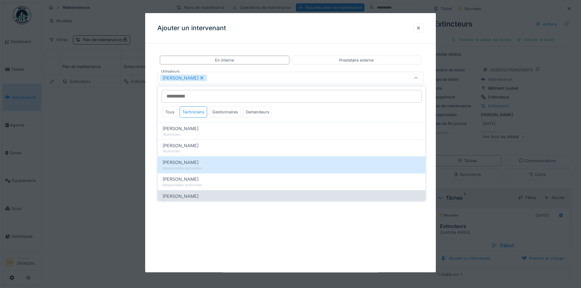
click at [227, 193] on div "[PERSON_NAME]" at bounding box center [291, 196] width 258 height 7
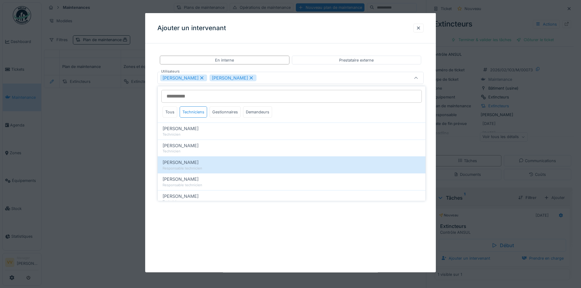
click at [250, 78] on icon at bounding box center [251, 77] width 3 height 3
type input "****"
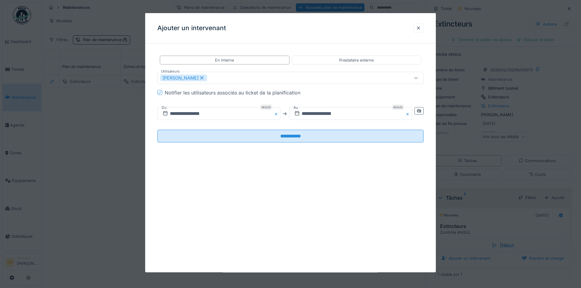
click at [222, 208] on div "**********" at bounding box center [290, 142] width 290 height 259
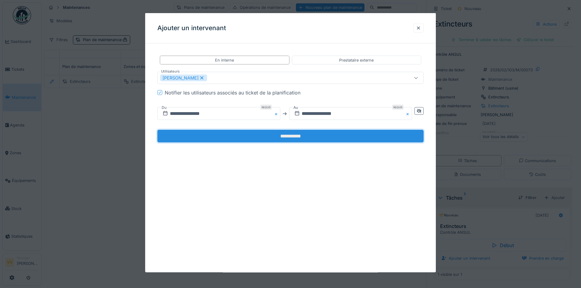
click at [321, 134] on input "**********" at bounding box center [290, 136] width 266 height 13
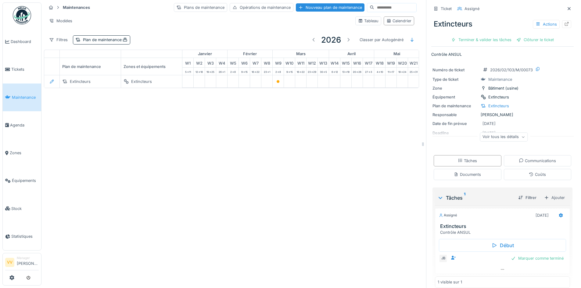
click at [331, 205] on div "Maintenances Plans de maintenance Opérations de maintenance Nouveau plan de mai…" at bounding box center [310, 144] width 539 height 288
click at [14, 94] on span "Maintenance" at bounding box center [25, 97] width 27 height 6
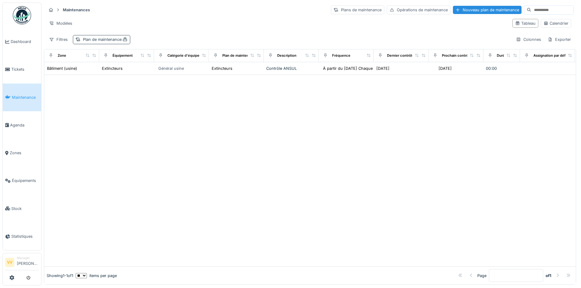
click at [101, 39] on div "Plan de maintenance :" at bounding box center [105, 40] width 45 height 6
click at [106, 69] on icon at bounding box center [107, 68] width 3 height 3
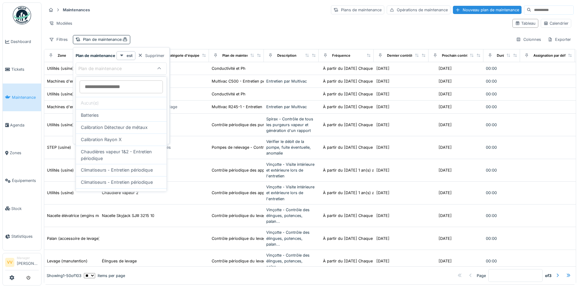
click at [185, 23] on div "Modèles" at bounding box center [276, 23] width 461 height 9
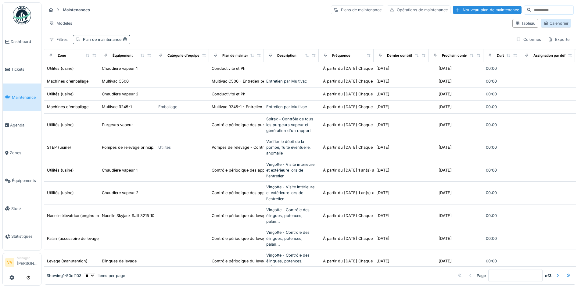
click at [548, 24] on div "Calendrier" at bounding box center [555, 23] width 25 height 6
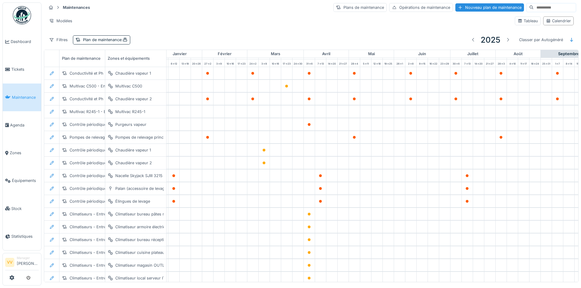
scroll to position [8, 0]
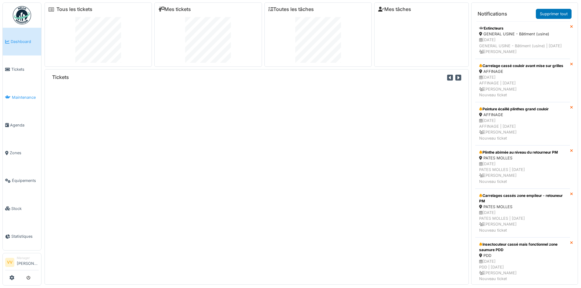
click at [22, 97] on span "Maintenance" at bounding box center [25, 97] width 27 height 6
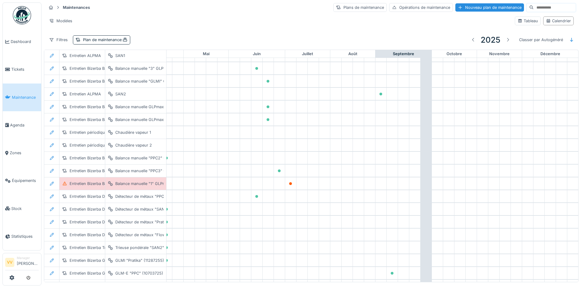
scroll to position [1124, 204]
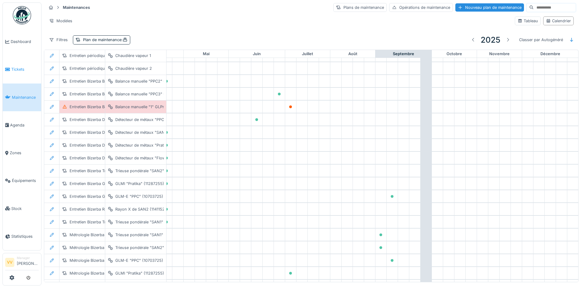
click at [14, 69] on span "Tickets" at bounding box center [24, 69] width 27 height 6
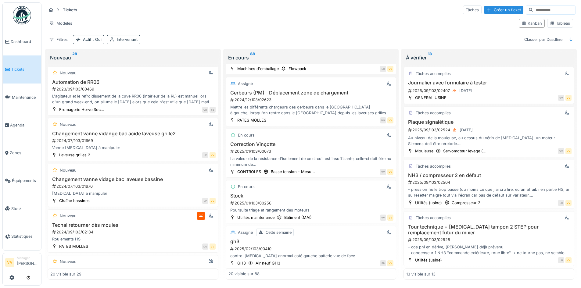
scroll to position [427, 0]
click at [338, 108] on div "Mettre les différents chargeurs des gerbeurs dans le [GEOGRAPHIC_DATA] à gauche…" at bounding box center [310, 111] width 165 height 12
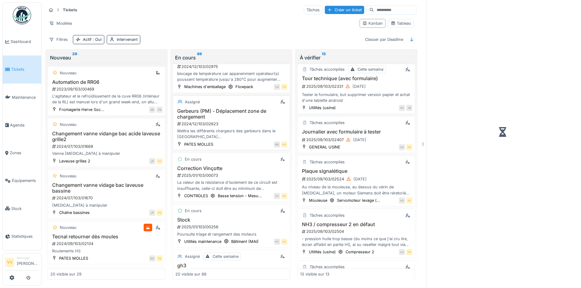
scroll to position [483, 0]
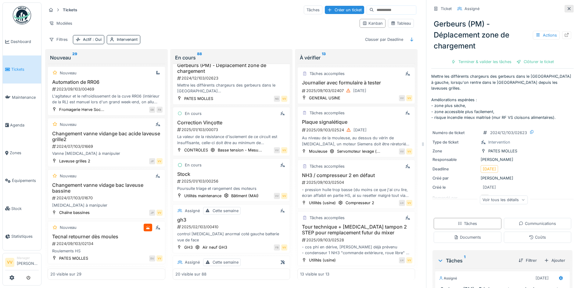
click at [566, 9] on icon at bounding box center [568, 9] width 5 height 4
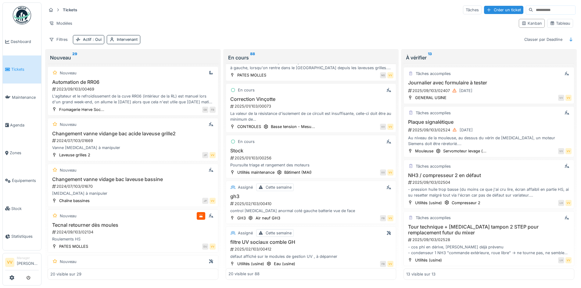
scroll to position [427, 0]
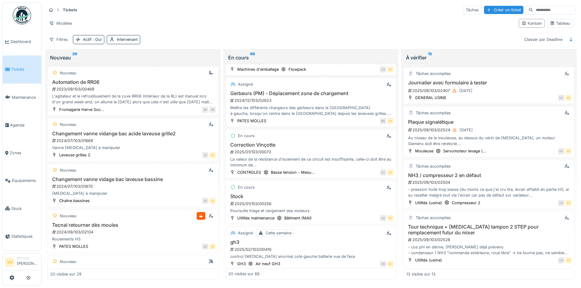
drag, startPoint x: 9, startPoint y: 71, endPoint x: 24, endPoint y: 65, distance: 15.3
click at [9, 71] on li "Tickets" at bounding box center [22, 69] width 34 height 6
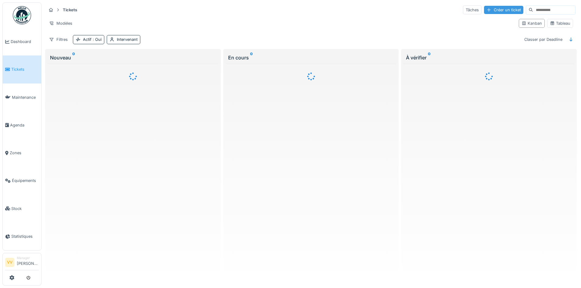
click at [484, 9] on div "Créer un ticket" at bounding box center [503, 10] width 39 height 8
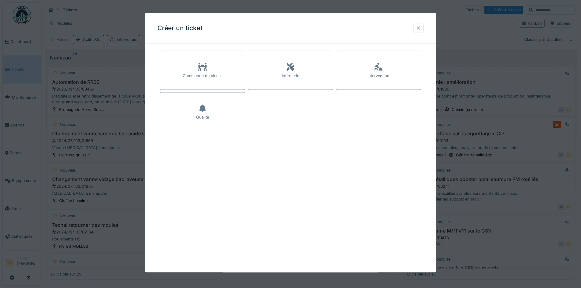
click at [381, 71] on div at bounding box center [378, 67] width 9 height 11
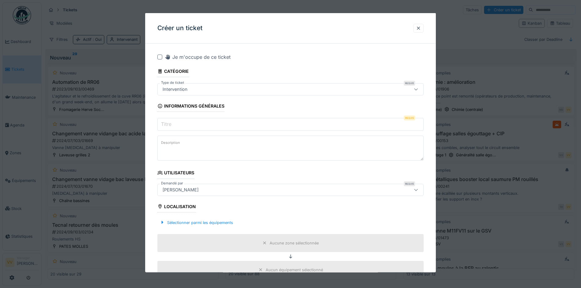
drag, startPoint x: 202, startPoint y: 124, endPoint x: 207, endPoint y: 121, distance: 5.5
click at [203, 124] on input "Titre" at bounding box center [290, 124] width 266 height 13
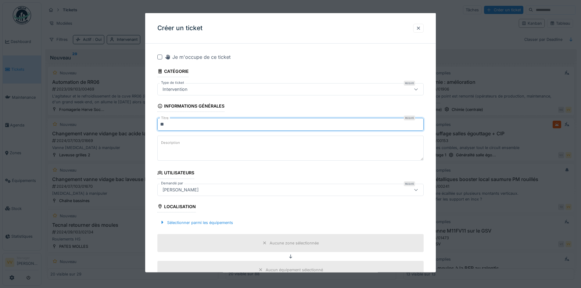
type input "*"
type input "**********"
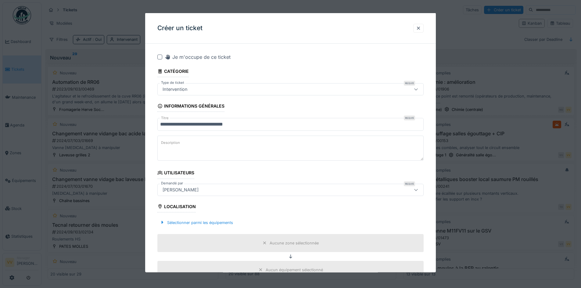
scroll to position [152, 0]
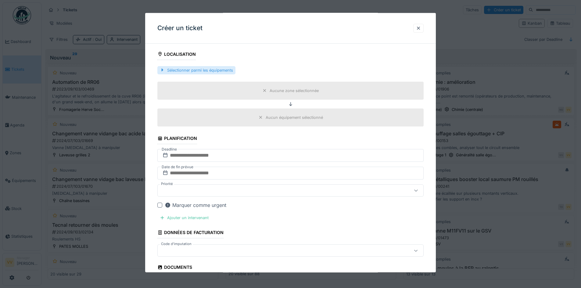
click at [206, 67] on div "Sélectionner parmi les équipements" at bounding box center [196, 70] width 78 height 8
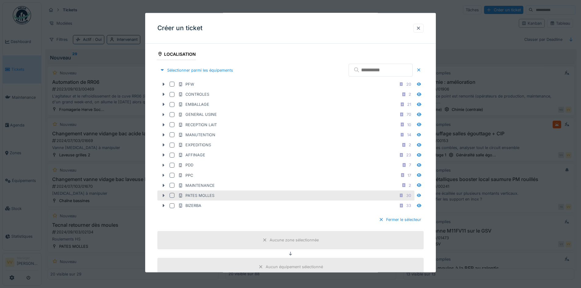
click at [159, 195] on div at bounding box center [164, 195] width 10 height 6
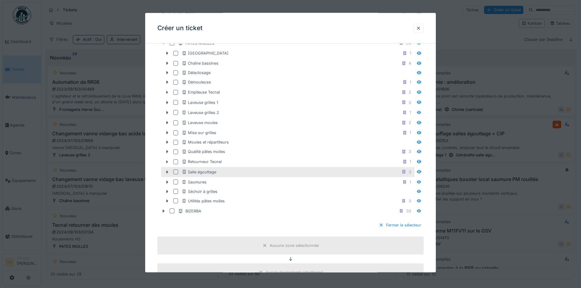
scroll to position [244, 0]
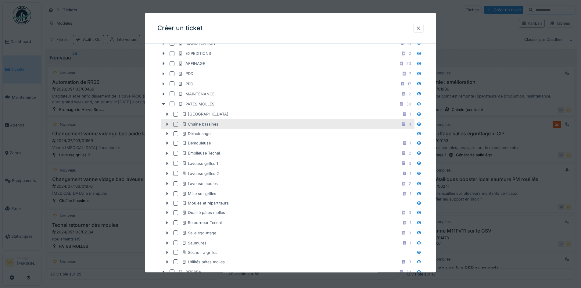
click at [166, 125] on icon at bounding box center [167, 124] width 5 height 4
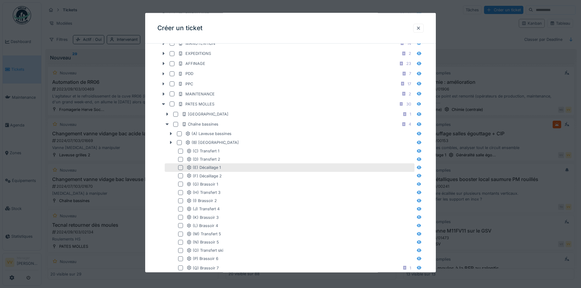
click at [180, 168] on div at bounding box center [180, 167] width 5 height 5
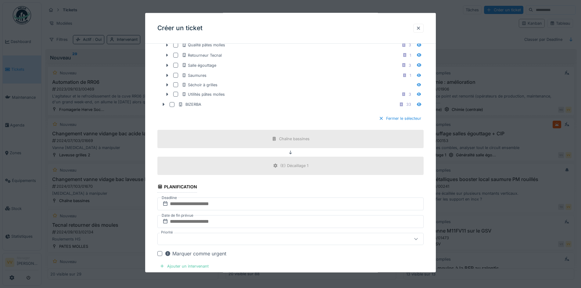
scroll to position [671, 0]
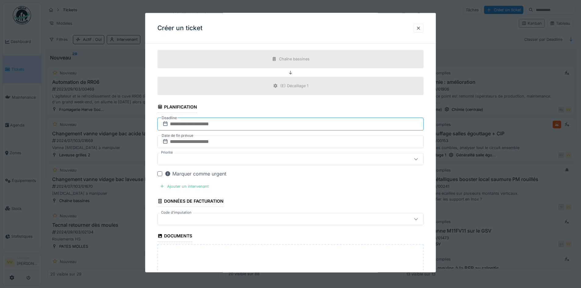
click at [205, 125] on input "text" at bounding box center [290, 123] width 266 height 13
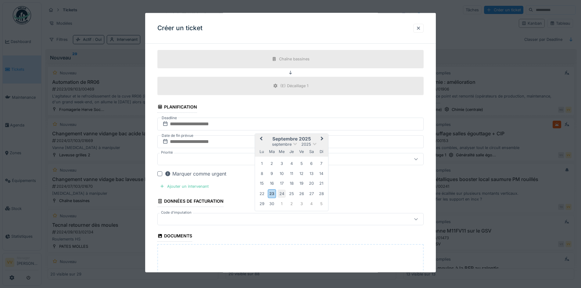
click at [281, 192] on div "24" at bounding box center [281, 193] width 8 height 8
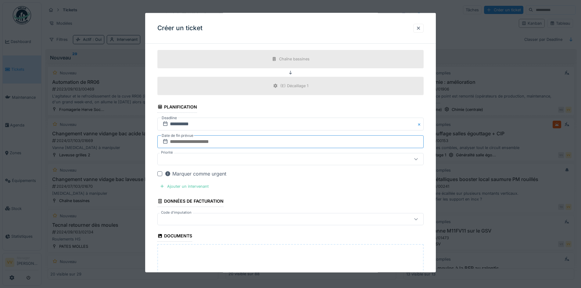
click at [256, 140] on input "text" at bounding box center [290, 141] width 266 height 13
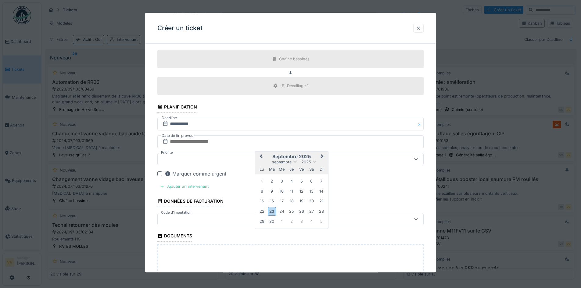
drag, startPoint x: 280, startPoint y: 209, endPoint x: 271, endPoint y: 202, distance: 12.1
click at [280, 209] on div "24" at bounding box center [281, 211] width 8 height 8
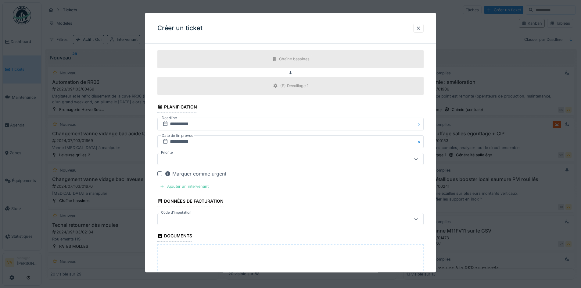
click at [212, 159] on div at bounding box center [275, 158] width 230 height 7
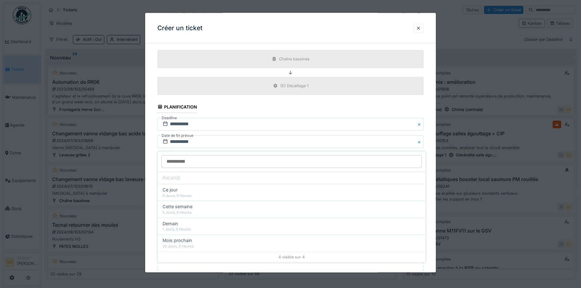
scroll to position [687, 0]
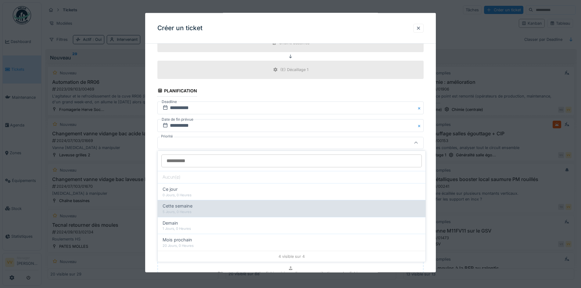
click at [220, 211] on div "5 Jours, 0 Heures" at bounding box center [291, 211] width 258 height 5
type input "**"
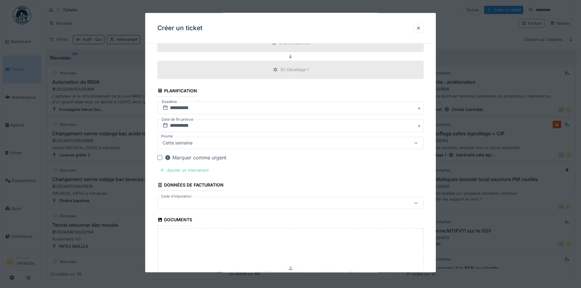
click at [195, 159] on div "Marquer comme urgent" at bounding box center [196, 157] width 62 height 7
click at [177, 173] on div "Ajouter un intervenant" at bounding box center [184, 170] width 54 height 8
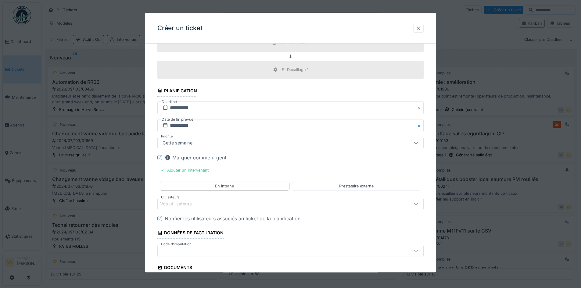
click at [187, 204] on div "Vos utilisateurs" at bounding box center [180, 204] width 40 height 7
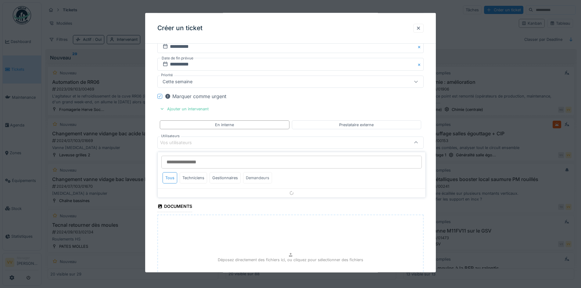
scroll to position [4, 0]
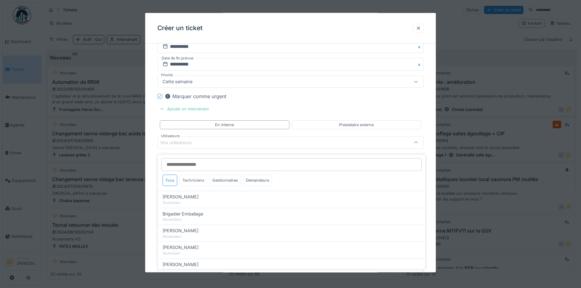
click at [184, 175] on div "Techniciens" at bounding box center [193, 180] width 27 height 11
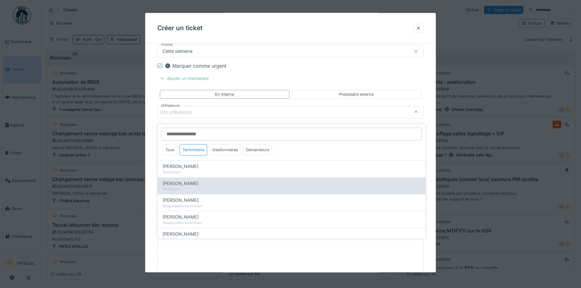
click at [194, 180] on span "Dan Ungureanu" at bounding box center [180, 183] width 36 height 7
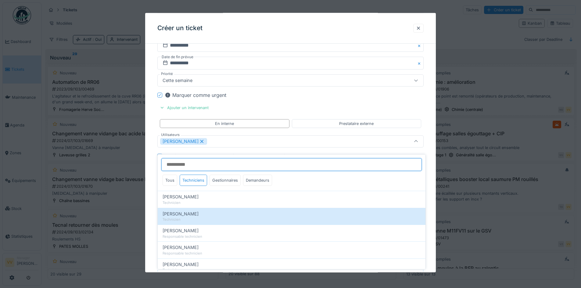
scroll to position [748, 0]
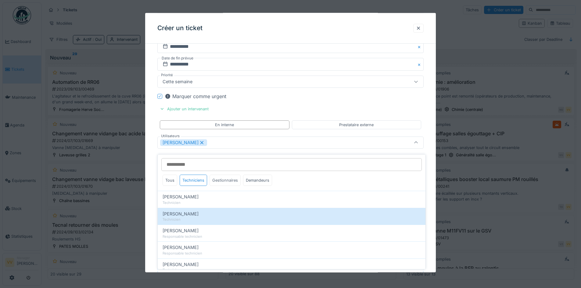
click at [233, 176] on div "Gestionnaires" at bounding box center [224, 180] width 31 height 11
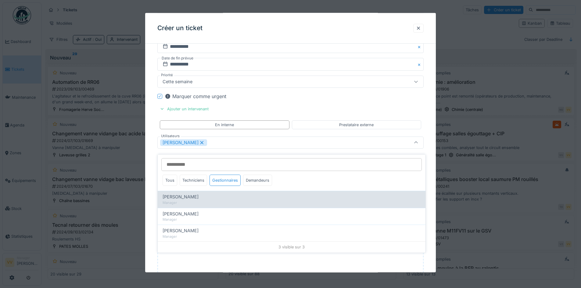
click at [205, 195] on div "Frédéric Beckers" at bounding box center [291, 197] width 258 height 7
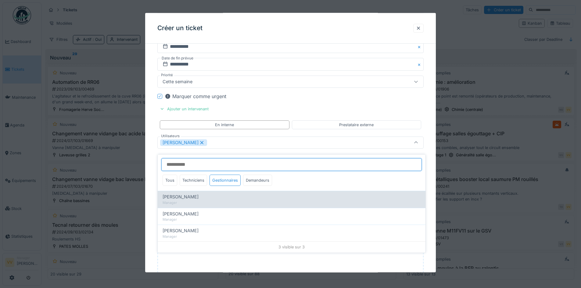
type input "*********"
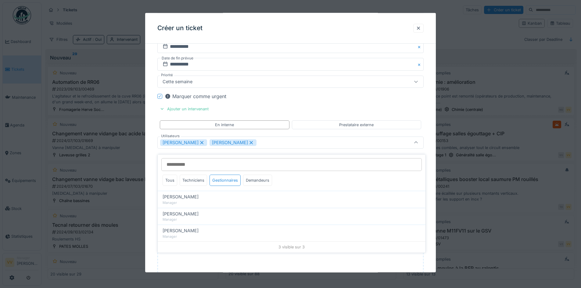
click at [406, 99] on div "Marquer comme urgent" at bounding box center [294, 95] width 259 height 7
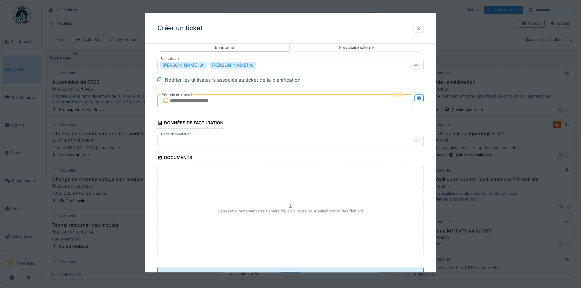
scroll to position [839, 0]
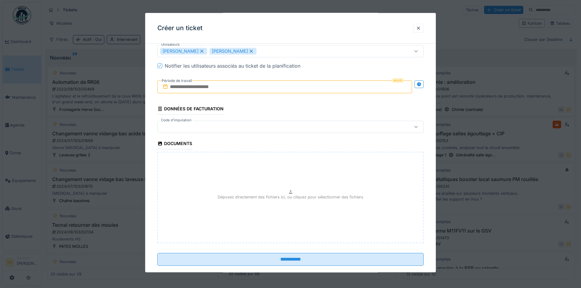
click at [237, 90] on input "text" at bounding box center [284, 86] width 255 height 13
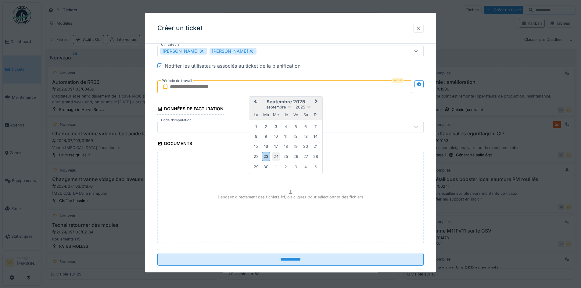
click at [276, 155] on div "24" at bounding box center [276, 156] width 8 height 8
click at [283, 157] on div "25" at bounding box center [286, 156] width 8 height 8
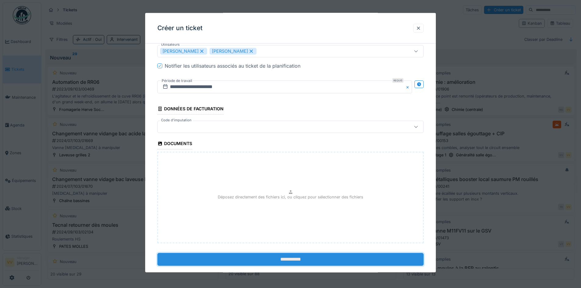
click at [257, 258] on input "**********" at bounding box center [290, 259] width 266 height 13
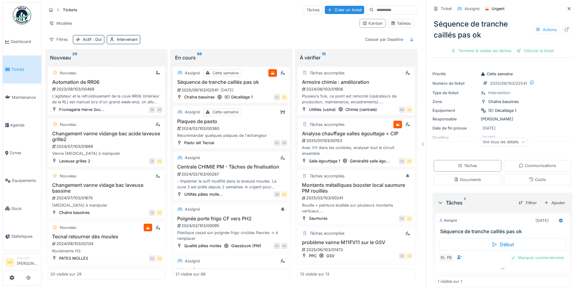
click at [5, 71] on link "Tickets" at bounding box center [22, 69] width 38 height 28
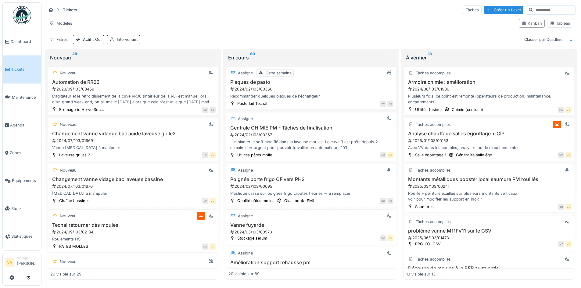
click at [13, 68] on span "Tickets" at bounding box center [24, 69] width 27 height 6
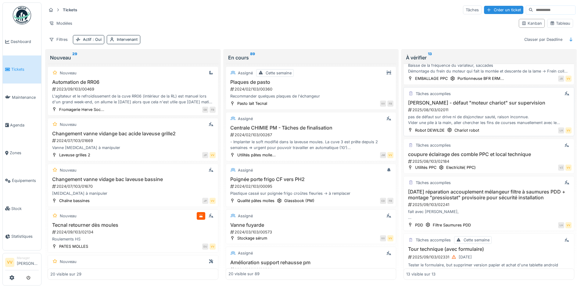
scroll to position [335, 0]
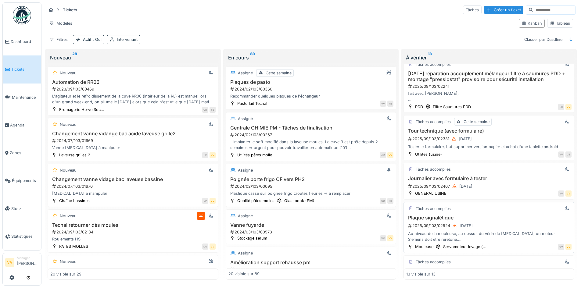
click at [536, 223] on div "2025/09/103/02524 [DATE]" at bounding box center [489, 226] width 164 height 8
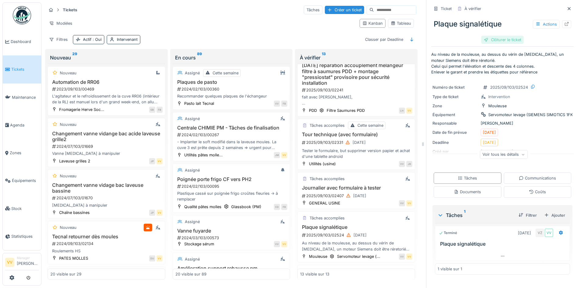
click at [497, 39] on div "Clôturer le ticket" at bounding box center [502, 40] width 42 height 8
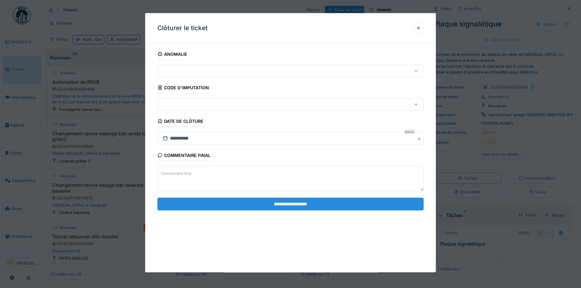
click at [331, 205] on input "**********" at bounding box center [290, 204] width 266 height 13
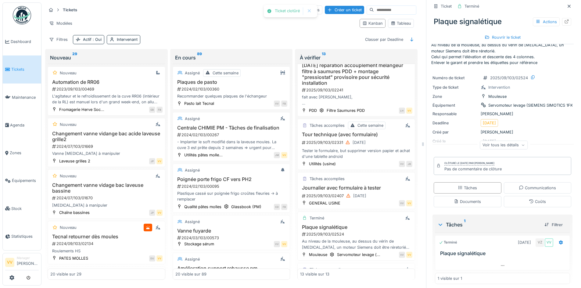
scroll to position [14, 0]
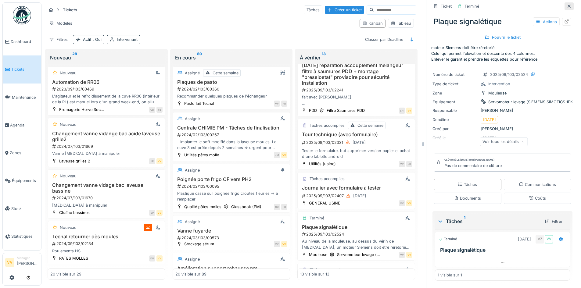
click at [566, 5] on icon at bounding box center [568, 6] width 5 height 4
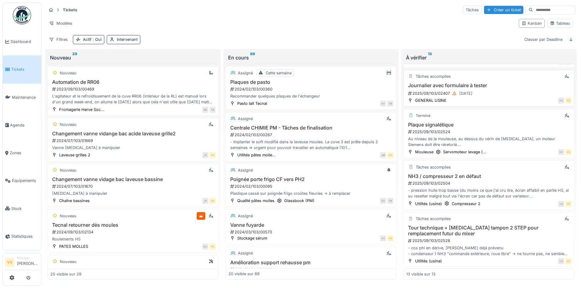
scroll to position [429, 0]
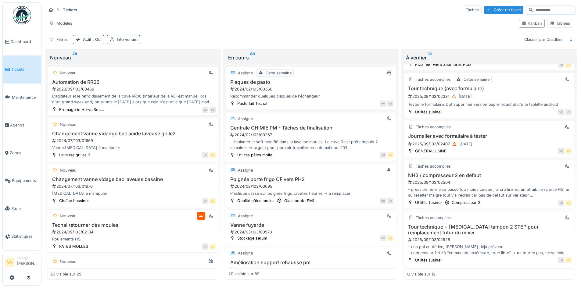
scroll to position [4, 0]
click at [500, 230] on h3 "Tour technique + [MEDICAL_DATA] tampon 2 STEP pour remplacement futur du mixer" at bounding box center [488, 230] width 165 height 12
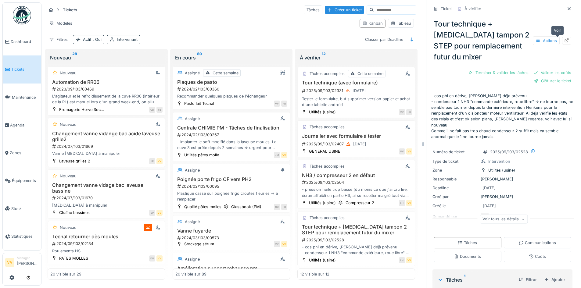
click at [564, 38] on icon at bounding box center [566, 40] width 5 height 4
click at [24, 90] on link "Maintenance" at bounding box center [22, 98] width 38 height 28
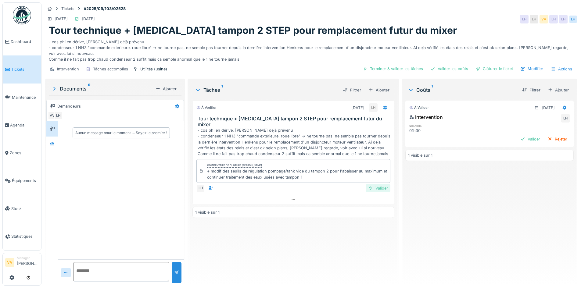
click at [368, 185] on div at bounding box center [370, 188] width 5 height 6
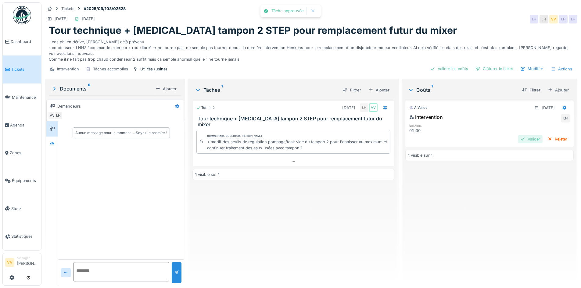
click at [520, 137] on div "Valider" at bounding box center [530, 139] width 25 height 8
click at [487, 63] on div "Intervention Tâches accomplies Utilités (usine) Clôturer le ticket Modifier Act…" at bounding box center [311, 69] width 532 height 14
click at [486, 66] on div "Clôturer le ticket" at bounding box center [494, 69] width 42 height 8
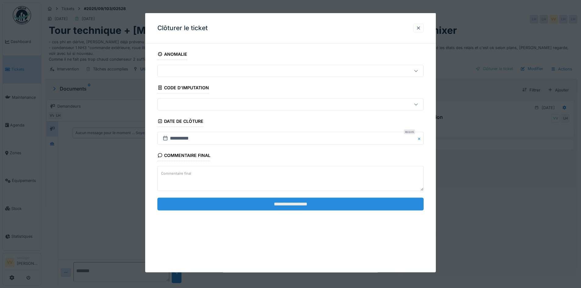
click at [290, 205] on input "**********" at bounding box center [290, 204] width 266 height 13
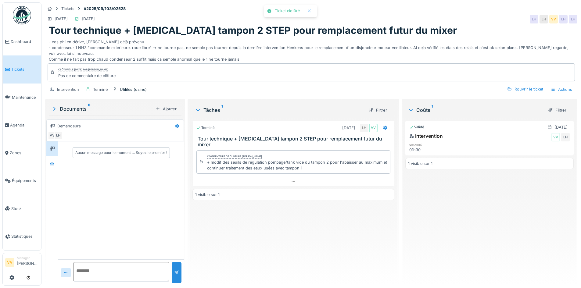
drag, startPoint x: 521, startPoint y: 205, endPoint x: 234, endPoint y: 56, distance: 323.2
click at [513, 196] on div "Validé 22/09/2025 Intervention VV LH quantité 01h30 1 visible sur 1" at bounding box center [489, 199] width 168 height 163
click at [17, 67] on span "Tickets" at bounding box center [24, 69] width 27 height 6
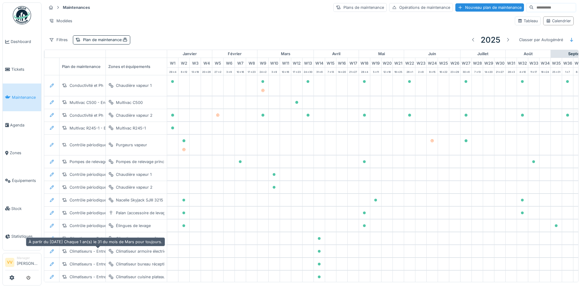
scroll to position [0, 15]
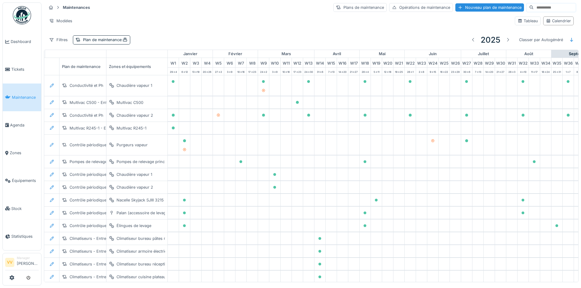
click at [87, 52] on div at bounding box center [75, 54] width 61 height 8
click at [54, 18] on div "Modèles" at bounding box center [60, 20] width 29 height 9
click at [61, 28] on div "Nouvelle vue" at bounding box center [73, 32] width 51 height 9
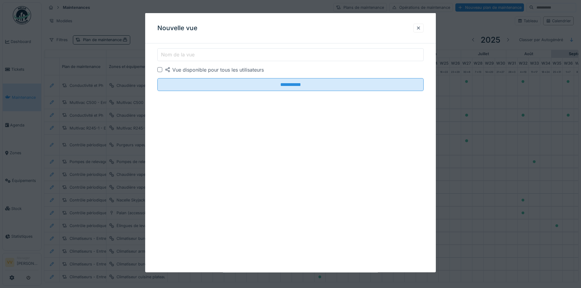
click at [222, 55] on input "Nom de la vue" at bounding box center [290, 54] width 266 height 13
type input "**********"
click at [199, 70] on div "Vue disponible pour tous les utilisateurs" at bounding box center [214, 69] width 99 height 7
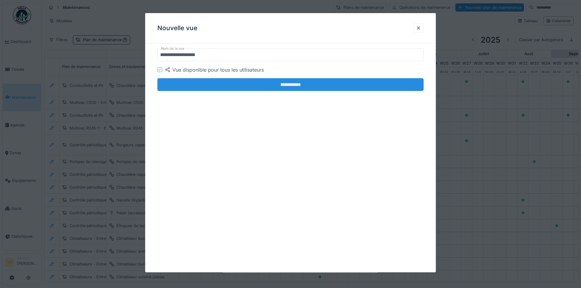
click at [206, 82] on input "**********" at bounding box center [290, 84] width 266 height 13
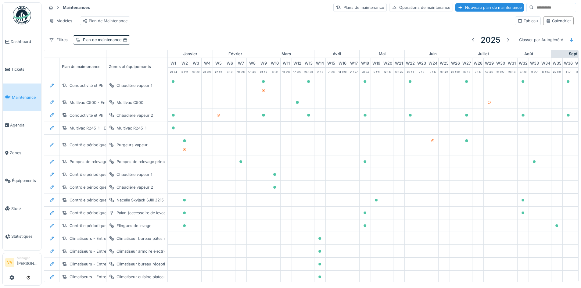
scroll to position [0, 0]
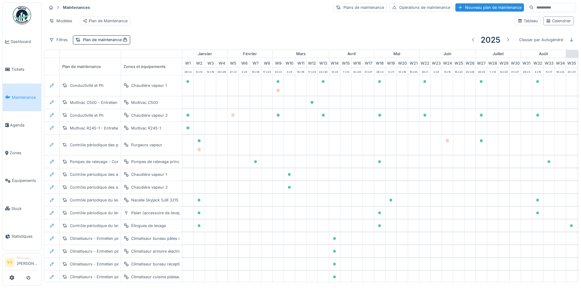
drag, startPoint x: 56, startPoint y: 22, endPoint x: 212, endPoint y: 33, distance: 156.7
click at [212, 33] on div "Maintenances Plans de maintenance Opérations de maintenance Nouveau plan de mai…" at bounding box center [311, 25] width 534 height 50
click at [114, 23] on div "Plan de Maintenance" at bounding box center [105, 21] width 45 height 6
click at [517, 23] on icon at bounding box center [519, 21] width 5 height 4
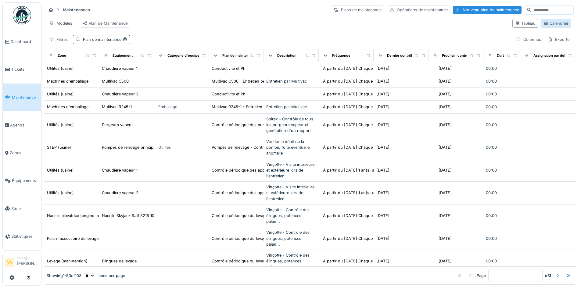
click at [557, 26] on div "Calendrier" at bounding box center [555, 23] width 25 height 6
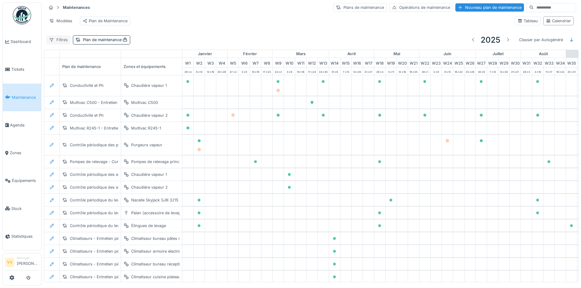
click at [55, 44] on div "Filtres" at bounding box center [58, 39] width 24 height 9
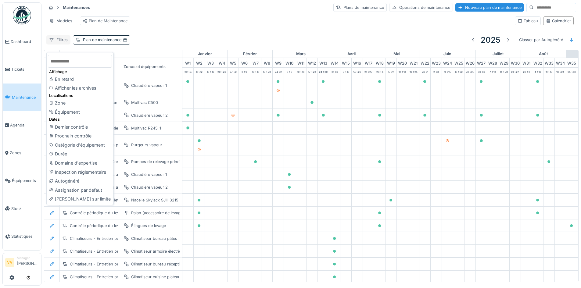
click at [55, 44] on div "Filtres" at bounding box center [58, 39] width 24 height 9
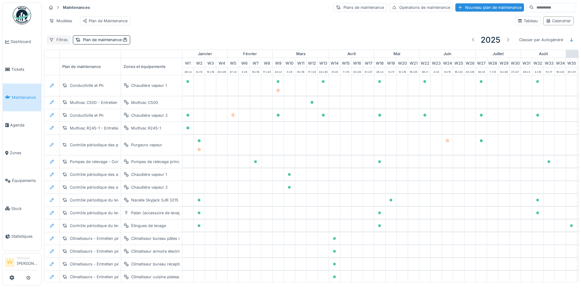
click at [55, 44] on div "Filtres" at bounding box center [58, 39] width 24 height 9
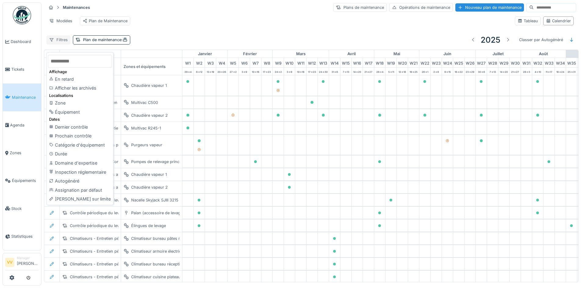
click at [55, 44] on div "Filtres" at bounding box center [58, 39] width 24 height 9
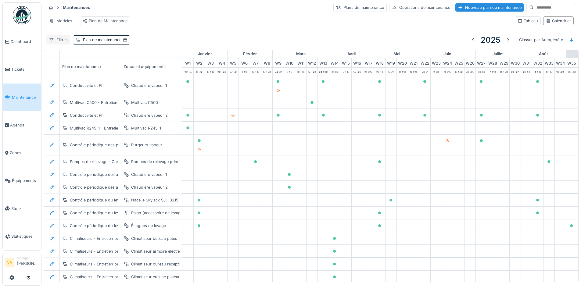
click at [55, 44] on div "Filtres" at bounding box center [58, 39] width 24 height 9
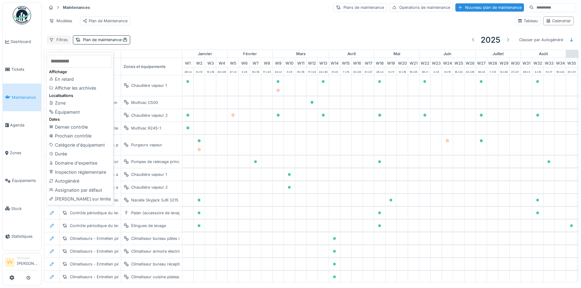
click at [55, 44] on div "Filtres" at bounding box center [58, 39] width 24 height 9
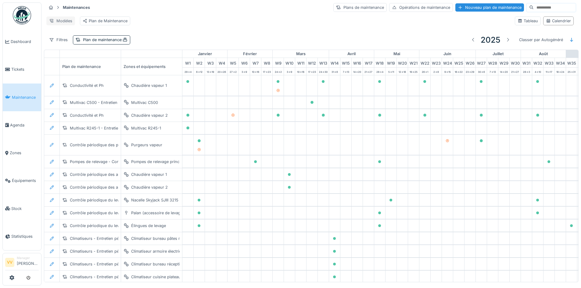
click at [55, 21] on div "Modèles" at bounding box center [60, 20] width 29 height 9
click at [218, 27] on div "Modèles Plan de Maintenance" at bounding box center [277, 21] width 463 height 14
click at [54, 44] on div "Filtres" at bounding box center [58, 39] width 24 height 9
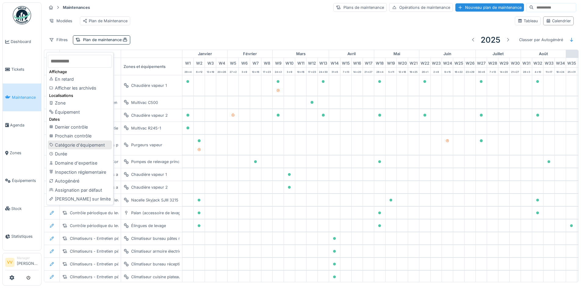
scroll to position [1, 0]
click at [69, 197] on div "Marge sur limite" at bounding box center [80, 198] width 64 height 9
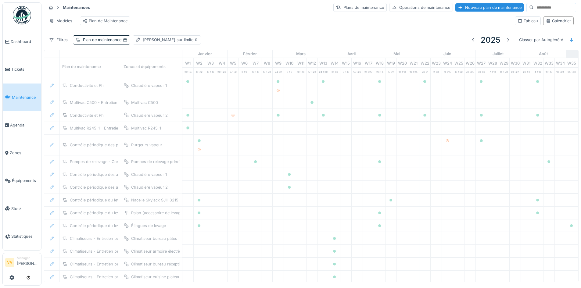
scroll to position [0, 0]
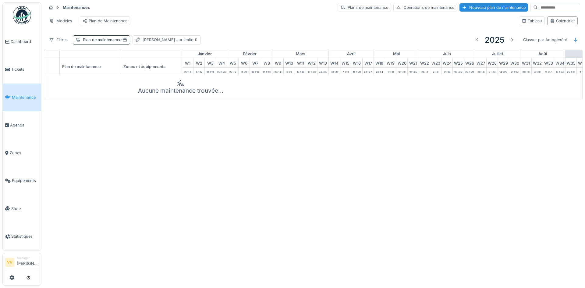
click at [107, 42] on div "Plan de maintenance :" at bounding box center [105, 40] width 45 height 6
click at [59, 44] on div "Filtres" at bounding box center [58, 39] width 24 height 9
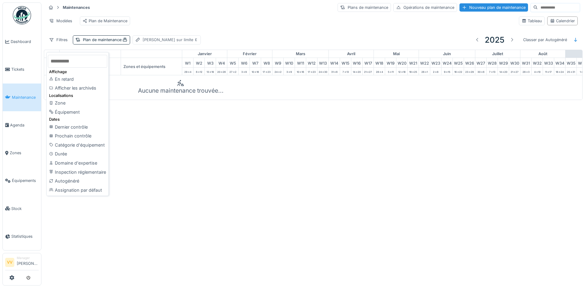
click at [170, 43] on div "Marge sur limite" at bounding box center [170, 40] width 55 height 6
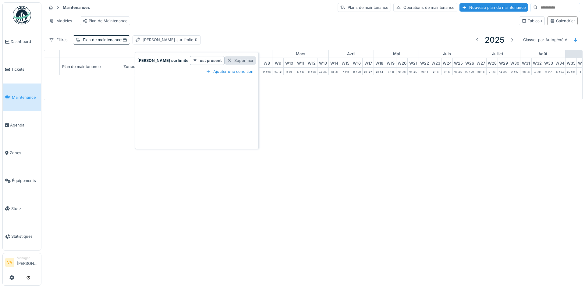
click at [225, 59] on div "Supprimer" at bounding box center [240, 60] width 31 height 8
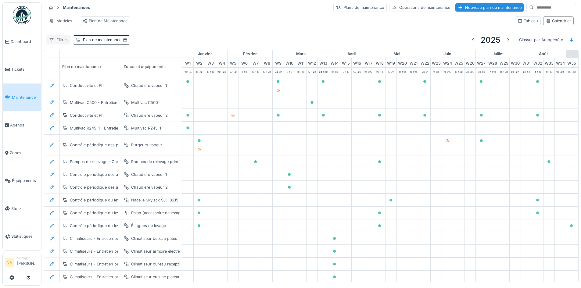
click at [54, 43] on div at bounding box center [51, 40] width 5 height 6
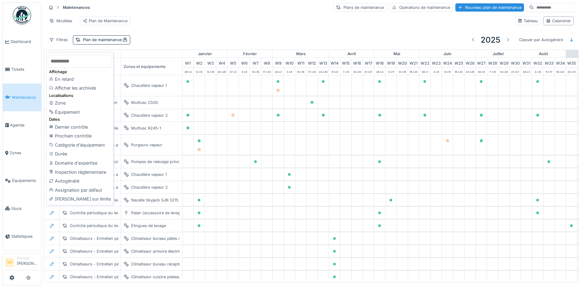
click at [246, 39] on div "Filtres Plan de maintenance : 2025 Classer par Autogénéré" at bounding box center [310, 40] width 529 height 14
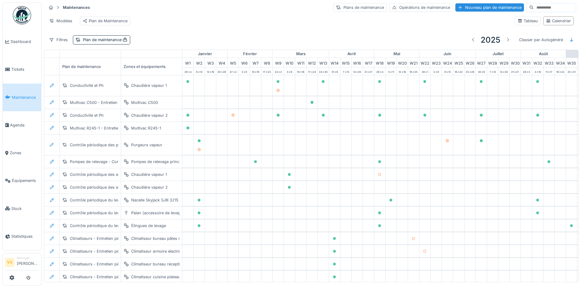
drag, startPoint x: 52, startPoint y: 69, endPoint x: 159, endPoint y: 25, distance: 115.8
click at [159, 25] on div "Maintenances Plans de maintenance Opérations de maintenance Nouveau plan de mai…" at bounding box center [311, 141] width 534 height 282
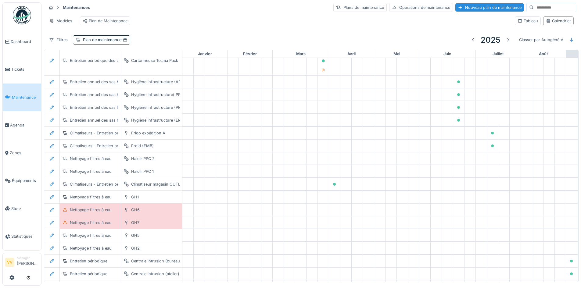
scroll to position [945, 0]
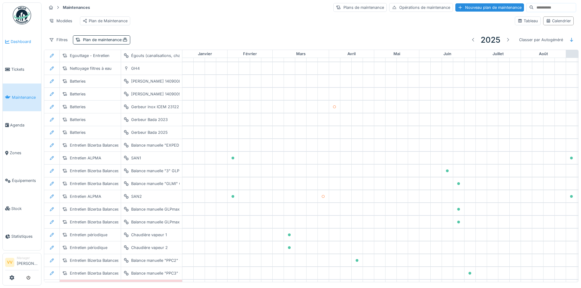
click at [24, 40] on span "Dashboard" at bounding box center [25, 42] width 28 height 6
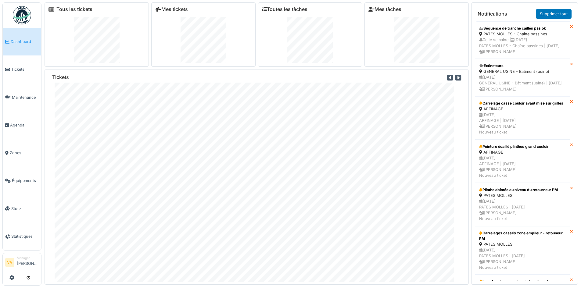
click at [67, 9] on link "Tous les tickets" at bounding box center [74, 9] width 36 height 6
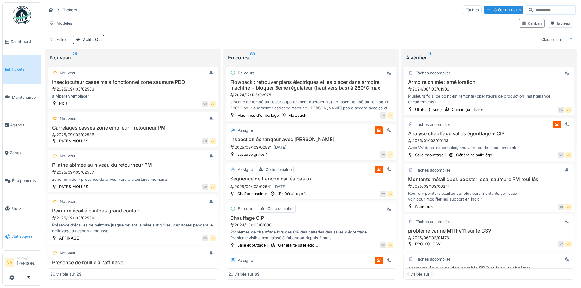
click at [18, 233] on span "Statistiques" at bounding box center [24, 236] width 27 height 6
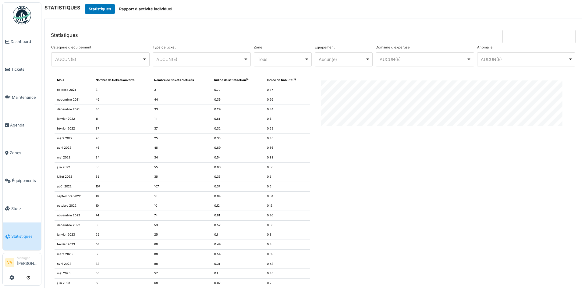
scroll to position [512, 0]
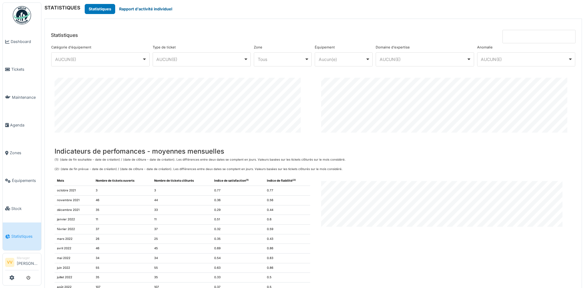
click at [137, 7] on button "Rapport d'activité individuel" at bounding box center [145, 9] width 61 height 10
click at [160, 7] on button "Rapport d'activité individuel" at bounding box center [145, 9] width 61 height 10
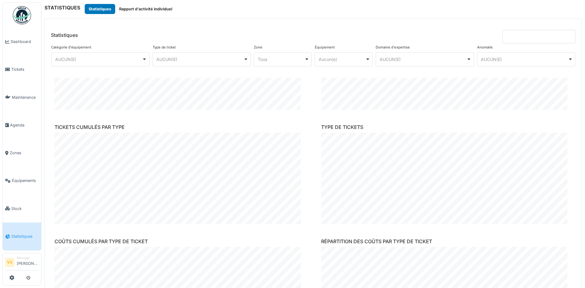
scroll to position [0, 0]
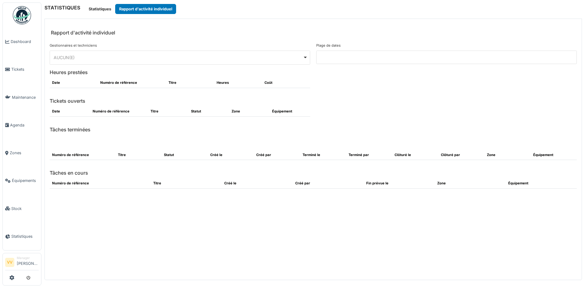
click at [83, 59] on div "AUCUN(E) Remove item" at bounding box center [178, 57] width 249 height 6
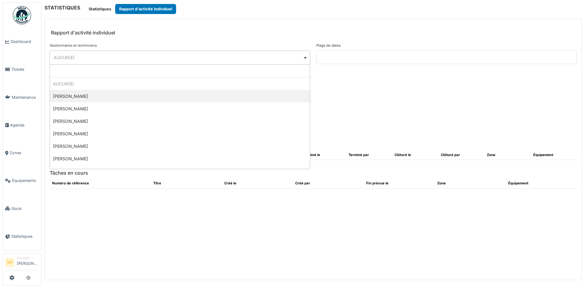
select select "**********"
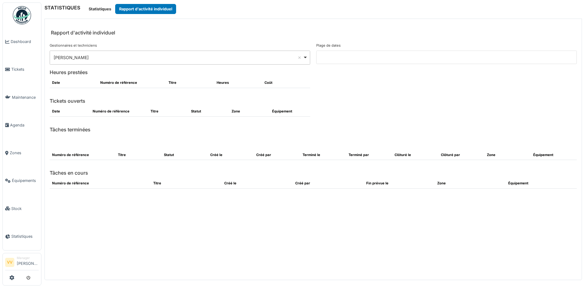
click at [380, 61] on input at bounding box center [446, 57] width 261 height 13
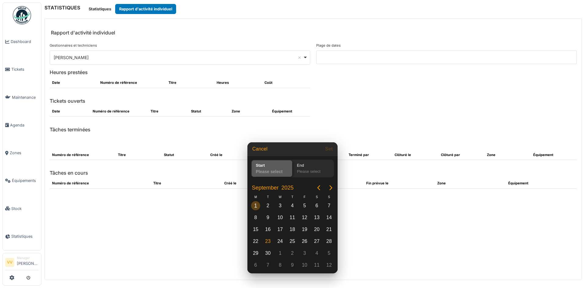
click at [255, 205] on div "1" at bounding box center [255, 205] width 9 height 9
click at [265, 242] on div "23" at bounding box center [267, 241] width 9 height 9
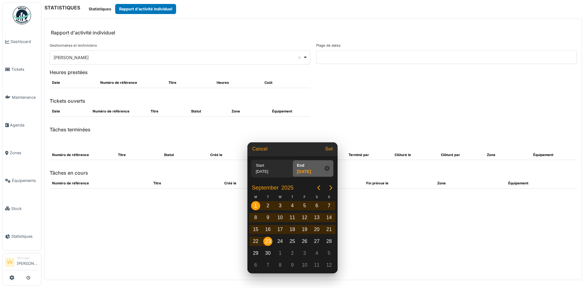
click at [332, 150] on button "Set" at bounding box center [329, 149] width 12 height 11
type input "**********"
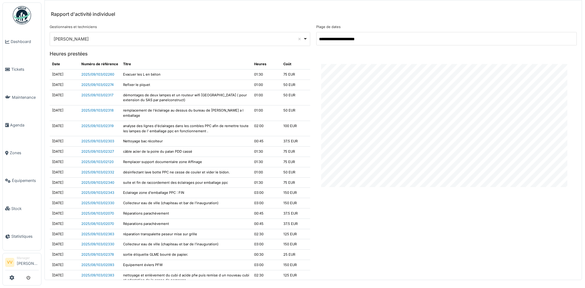
click at [194, 37] on div "Benjamin Bauwens Remove item" at bounding box center [178, 39] width 249 height 6
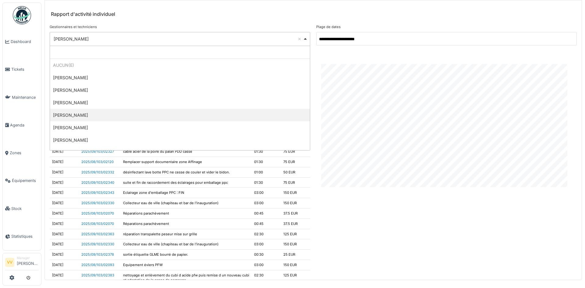
select select "*********"
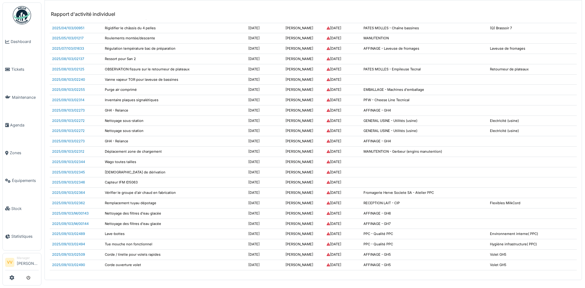
scroll to position [3276, 0]
click at [9, 69] on icon at bounding box center [7, 69] width 5 height 4
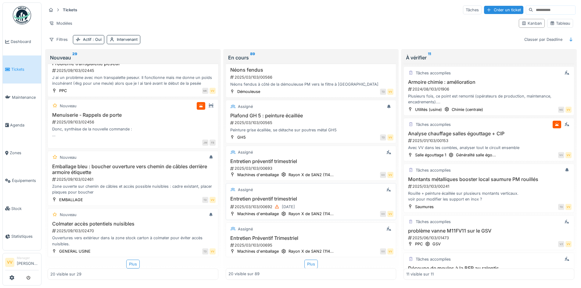
scroll to position [712, 0]
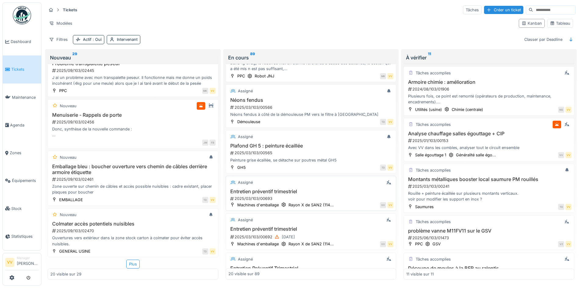
click at [345, 191] on div "Entretien préventif trimestriel 2025/03/103/00693" at bounding box center [310, 195] width 165 height 13
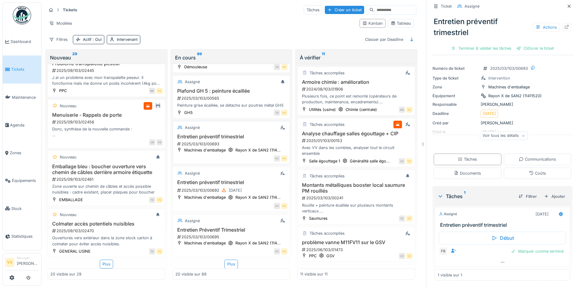
scroll to position [5, 0]
click at [224, 260] on div "Plus" at bounding box center [230, 264] width 13 height 9
click at [567, 5] on icon at bounding box center [568, 6] width 3 height 3
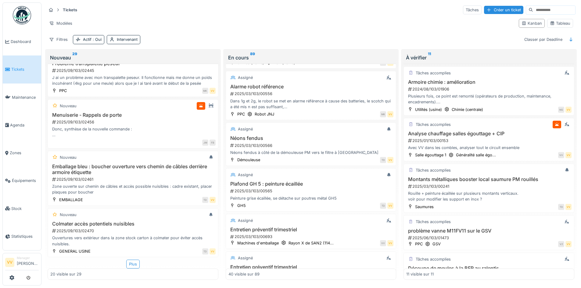
scroll to position [559, 0]
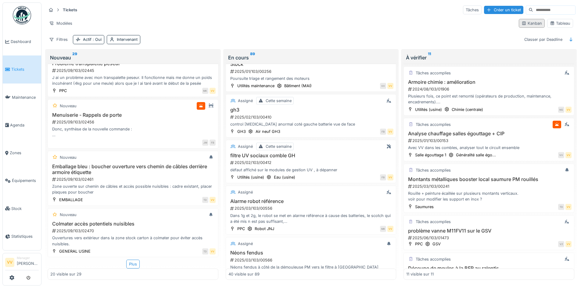
click at [530, 20] on div "Kanban" at bounding box center [531, 23] width 20 height 6
click at [533, 20] on div "Kanban" at bounding box center [531, 23] width 20 height 6
click at [521, 21] on icon at bounding box center [523, 23] width 5 height 4
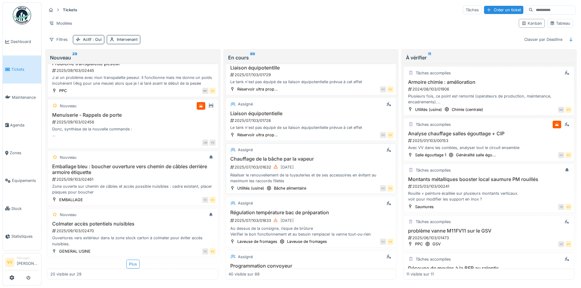
scroll to position [1626, 0]
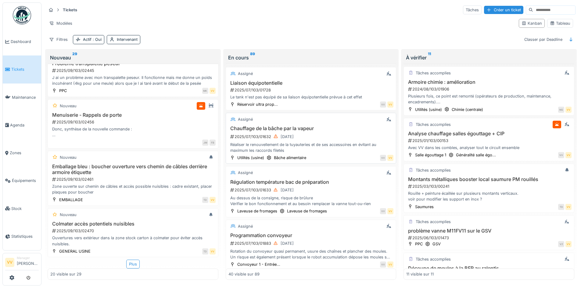
click at [341, 132] on div "Chauffage de la bâche par la vapeur 2025/07/103/01632 [DATE] Réaliser le renouv…" at bounding box center [310, 140] width 165 height 28
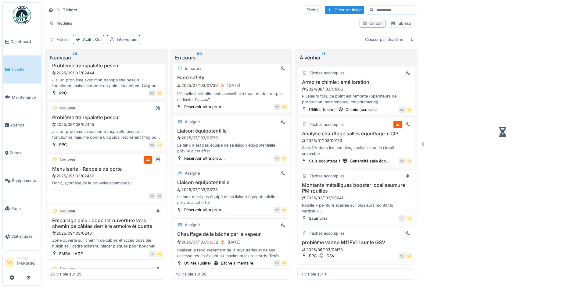
scroll to position [1754, 0]
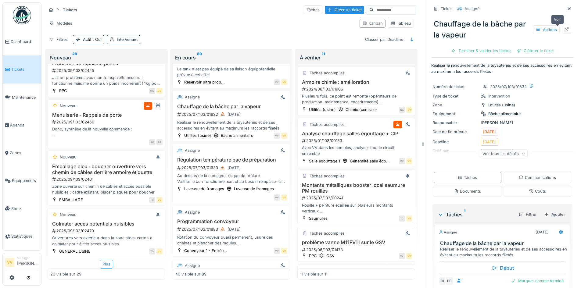
click at [565, 29] on icon at bounding box center [567, 29] width 4 height 4
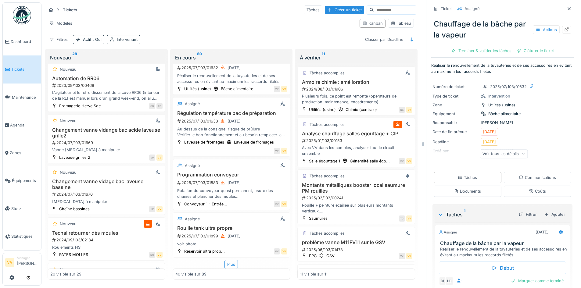
scroll to position [0, 0]
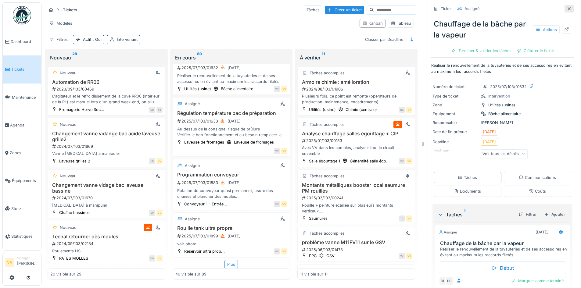
click at [566, 7] on icon at bounding box center [568, 9] width 5 height 4
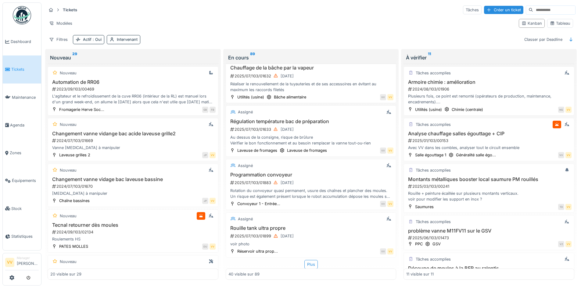
scroll to position [1687, 0]
click at [18, 72] on link "Tickets" at bounding box center [22, 69] width 38 height 28
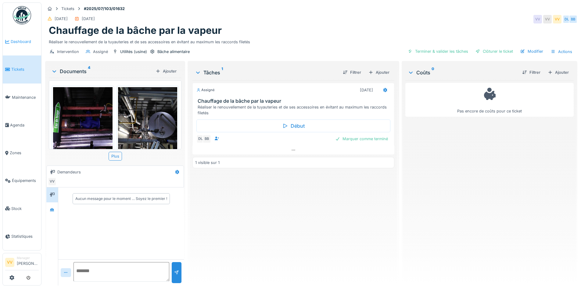
click at [20, 41] on span "Dashboard" at bounding box center [25, 42] width 28 height 6
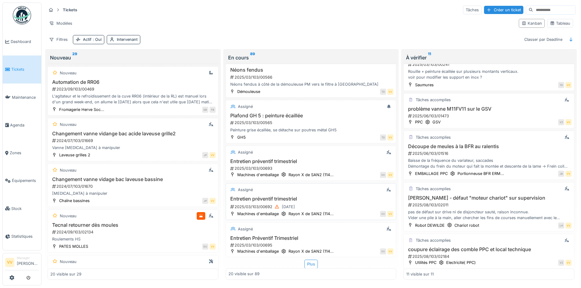
scroll to position [4, 0]
click at [305, 260] on div "Plus" at bounding box center [310, 264] width 13 height 9
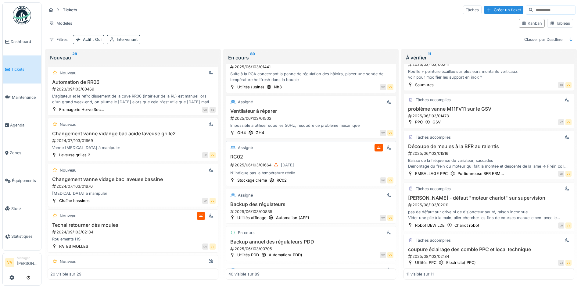
scroll to position [1199, 0]
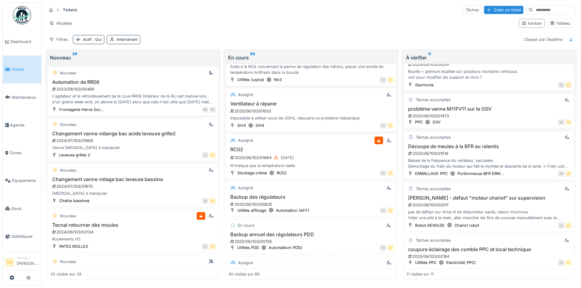
click at [306, 154] on div "2025/06/103/01664 27/06/2025" at bounding box center [312, 158] width 164 height 8
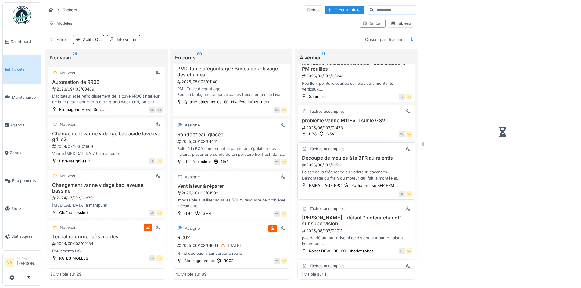
scroll to position [142, 0]
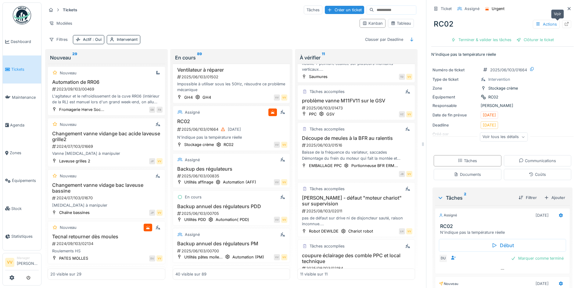
click at [565, 22] on icon at bounding box center [567, 24] width 4 height 4
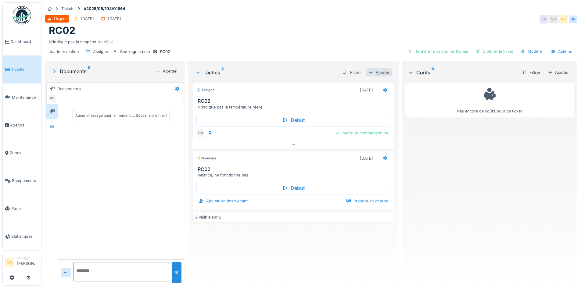
click at [376, 73] on div "Ajouter" at bounding box center [379, 72] width 26 height 8
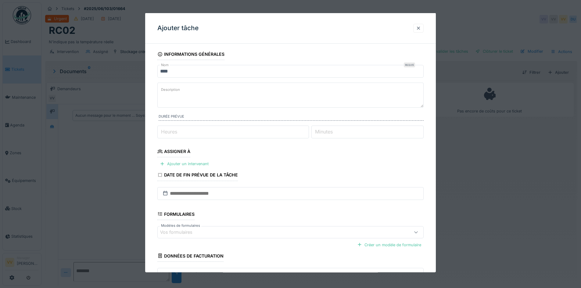
click at [421, 29] on div at bounding box center [418, 28] width 5 height 6
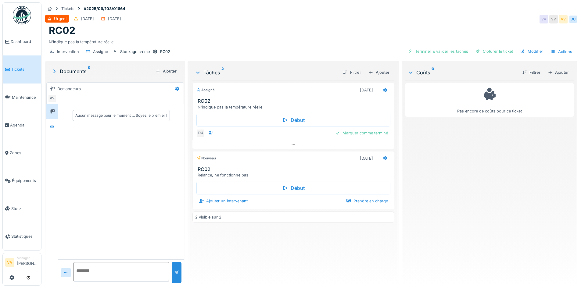
drag, startPoint x: 273, startPoint y: 258, endPoint x: 126, endPoint y: 80, distance: 231.0
click at [273, 257] on div "Assigné 27/06/2025 RC02 N'indique pas la température réelle Début DU Marquer co…" at bounding box center [292, 180] width 201 height 201
click at [17, 68] on span "Tickets" at bounding box center [24, 69] width 27 height 6
